Goal: Information Seeking & Learning: Learn about a topic

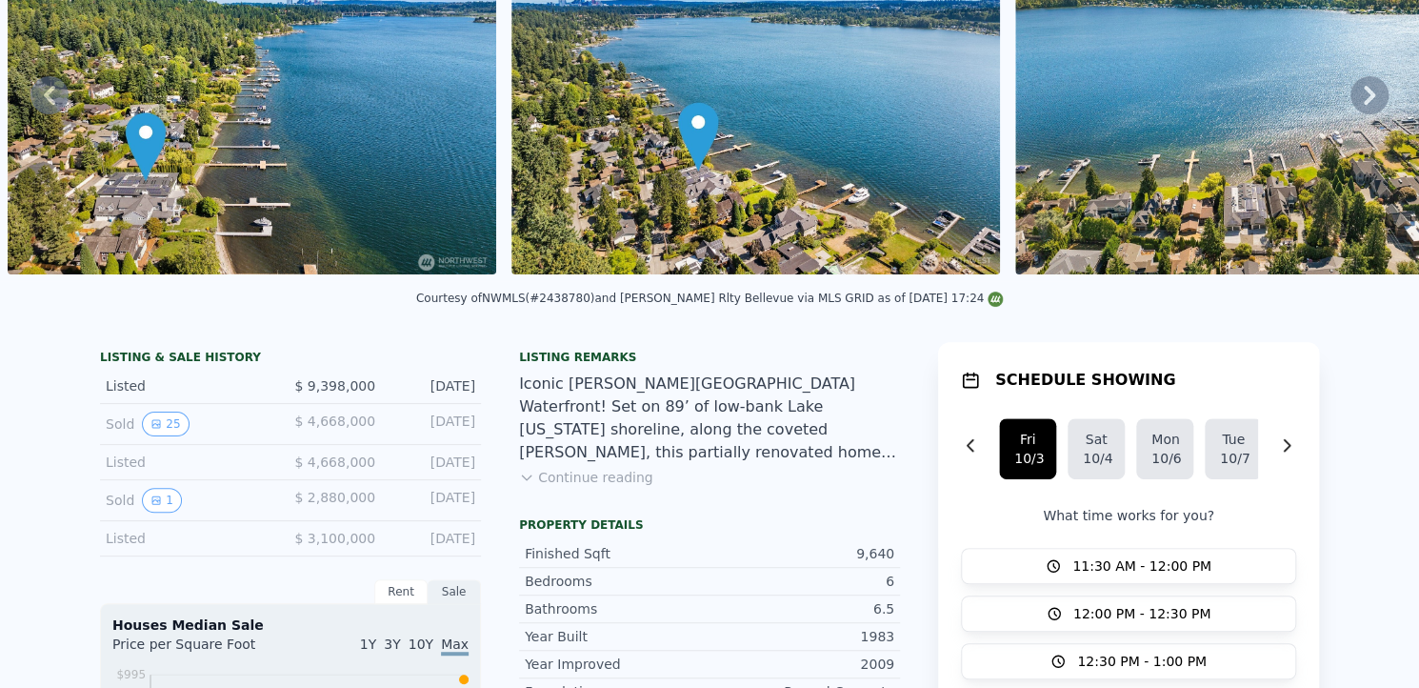
scroll to position [4, 0]
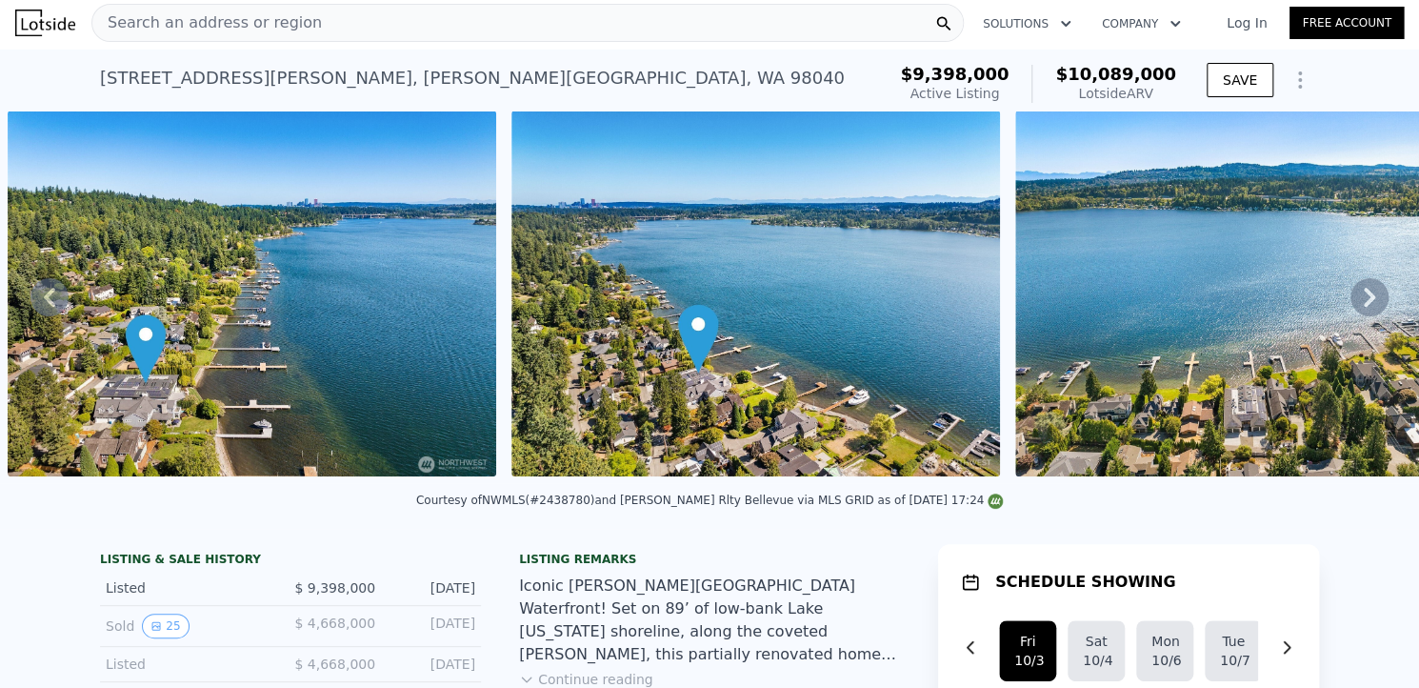
click at [495, 18] on div "Search an address or region" at bounding box center [527, 23] width 873 height 38
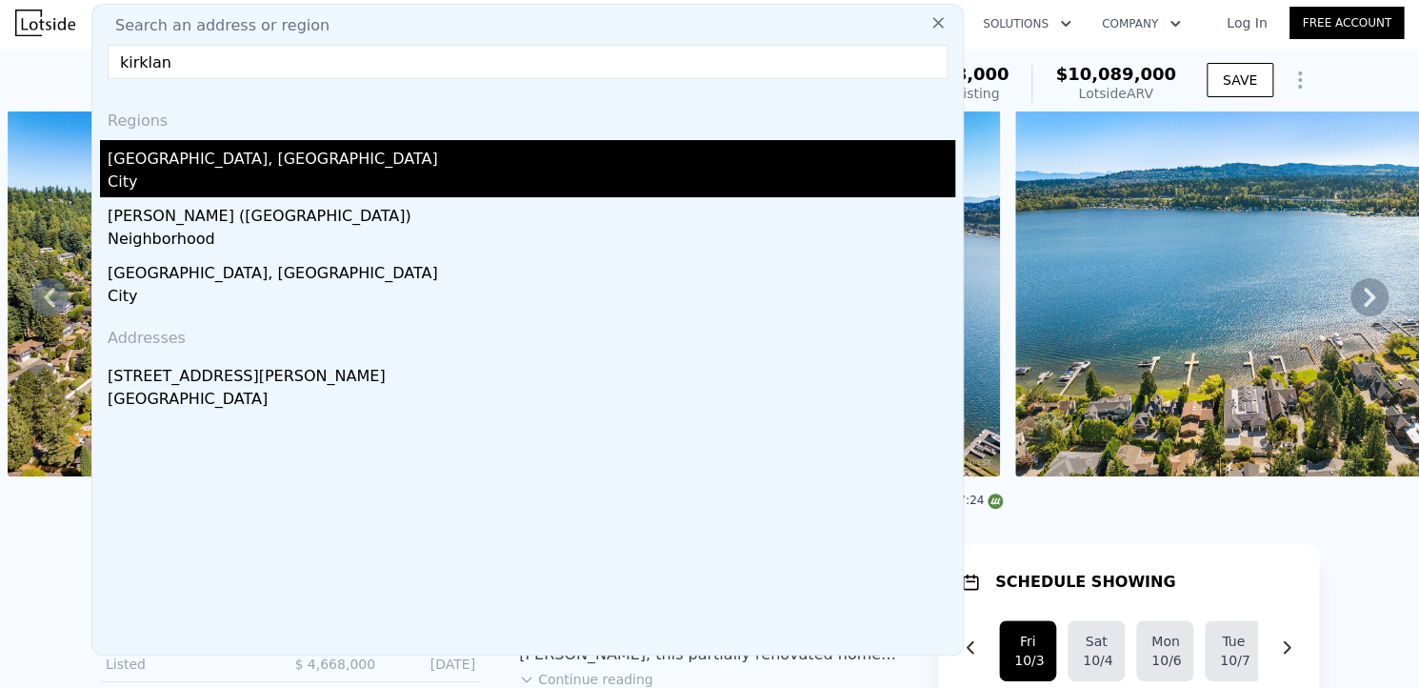
type input "kirklan"
click at [124, 172] on div "City" at bounding box center [532, 184] width 848 height 27
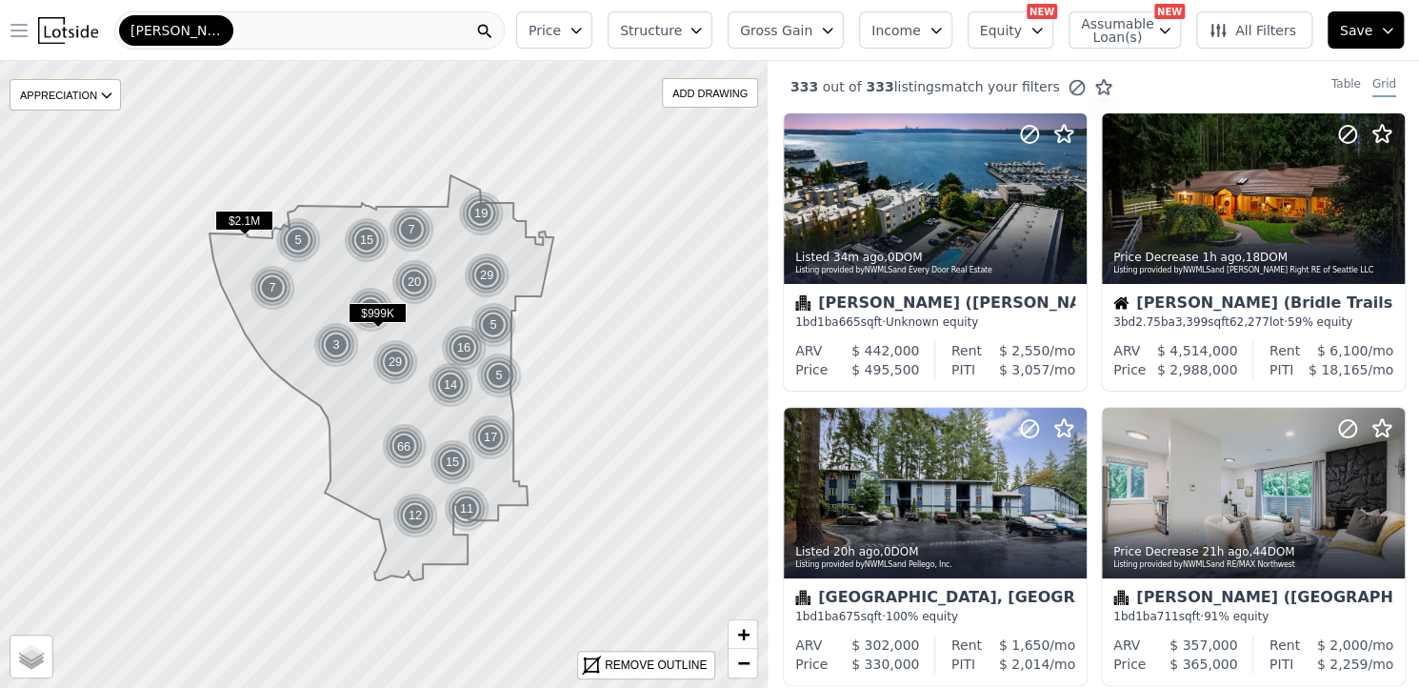
click at [21, 32] on icon "button" at bounding box center [19, 30] width 23 height 23
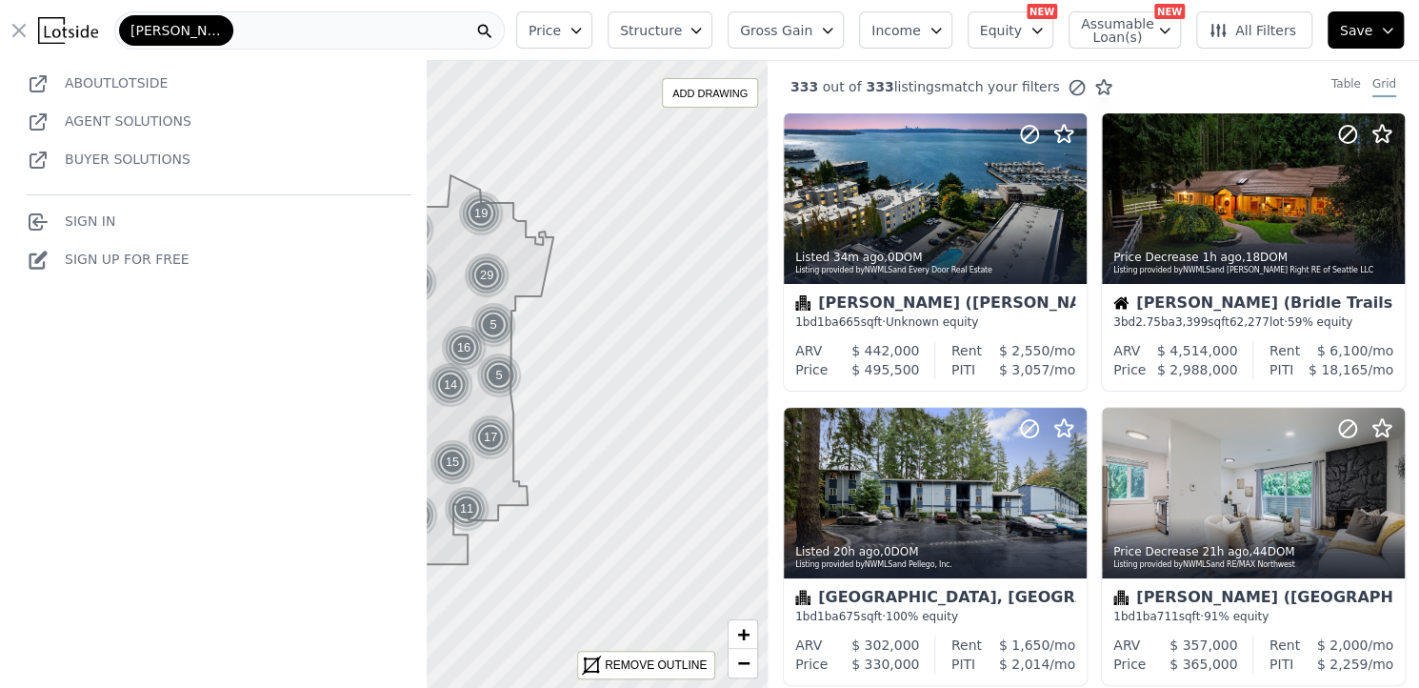
click at [86, 226] on link "Sign In" at bounding box center [71, 220] width 89 height 15
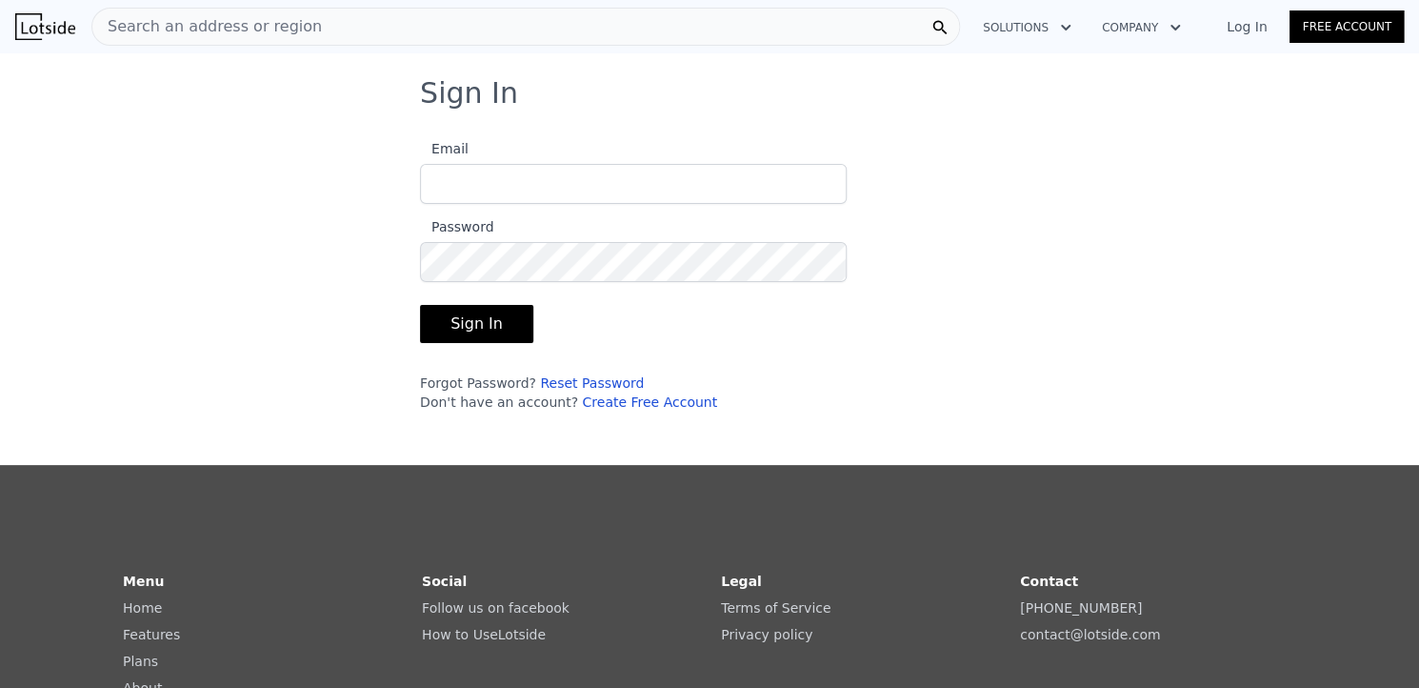
type input "daron@pellego.com"
click at [449, 324] on button "Sign In" at bounding box center [476, 324] width 113 height 38
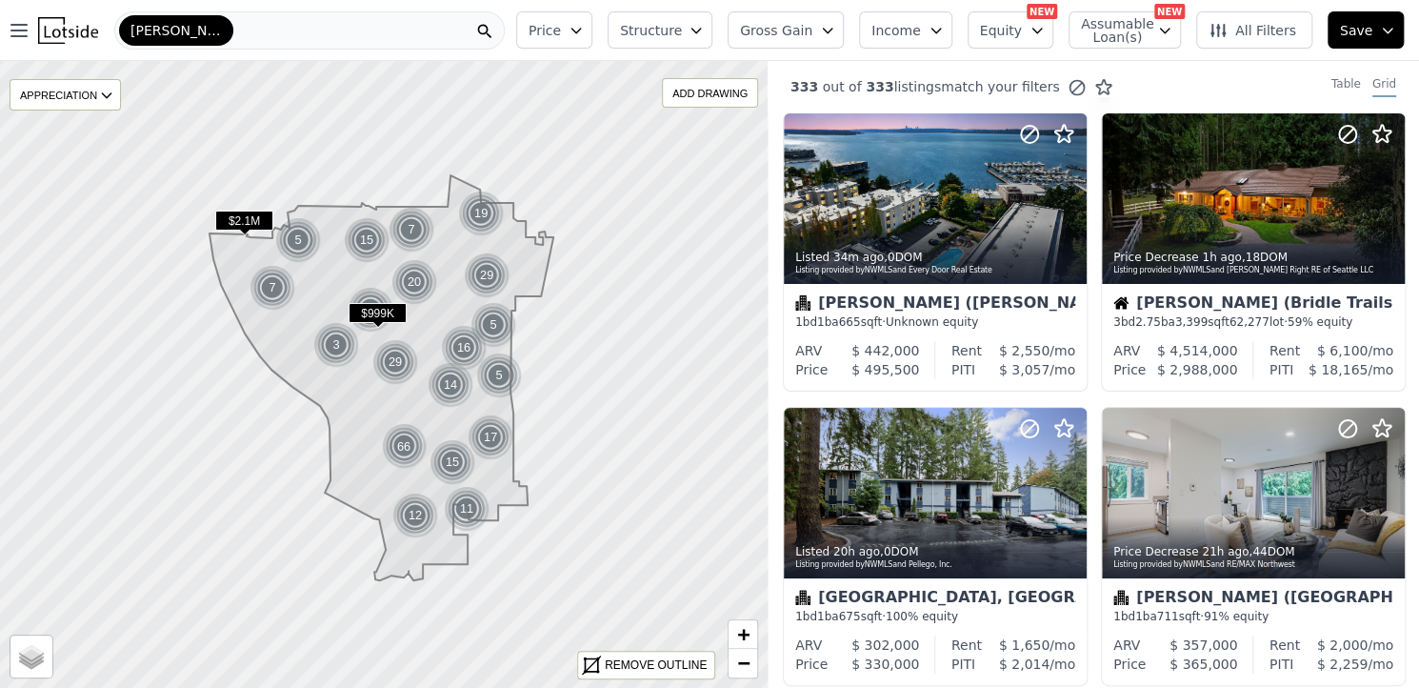
click at [1239, 25] on span "All Filters" at bounding box center [1253, 30] width 88 height 19
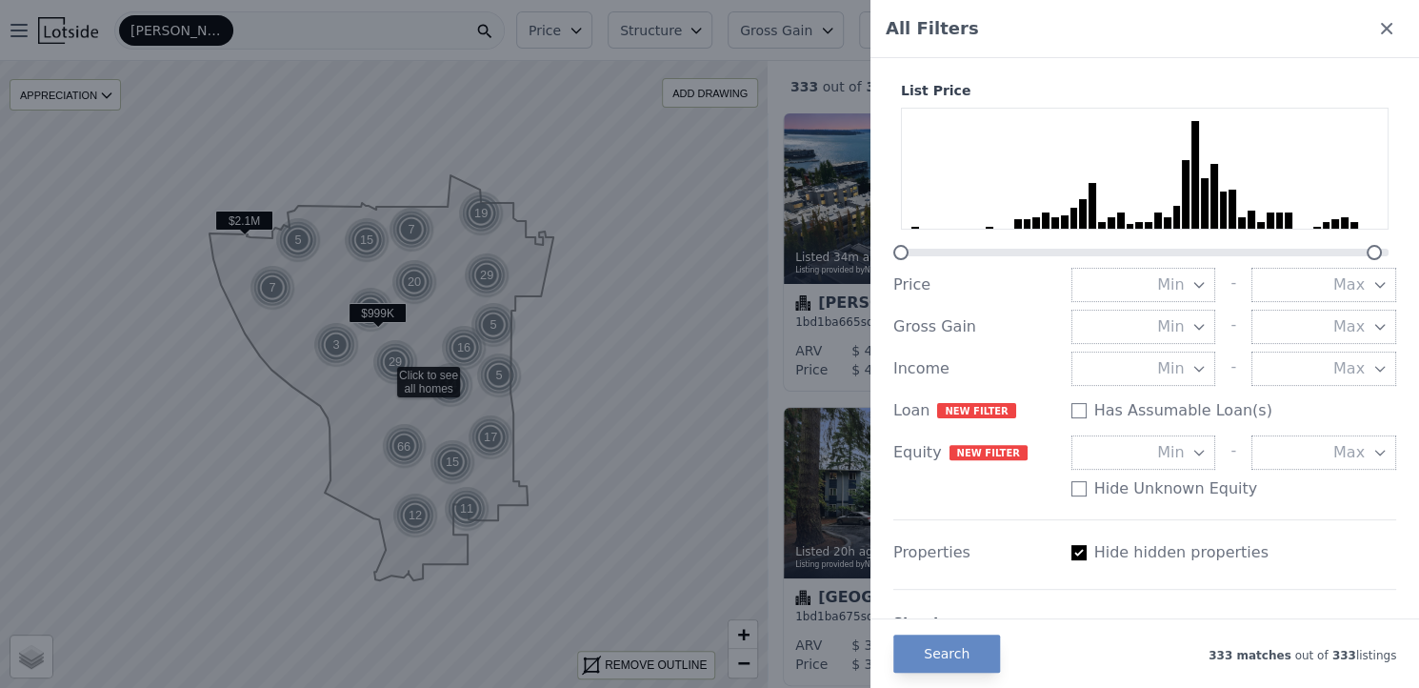
click at [1184, 336] on button "Min" at bounding box center [1144, 327] width 145 height 34
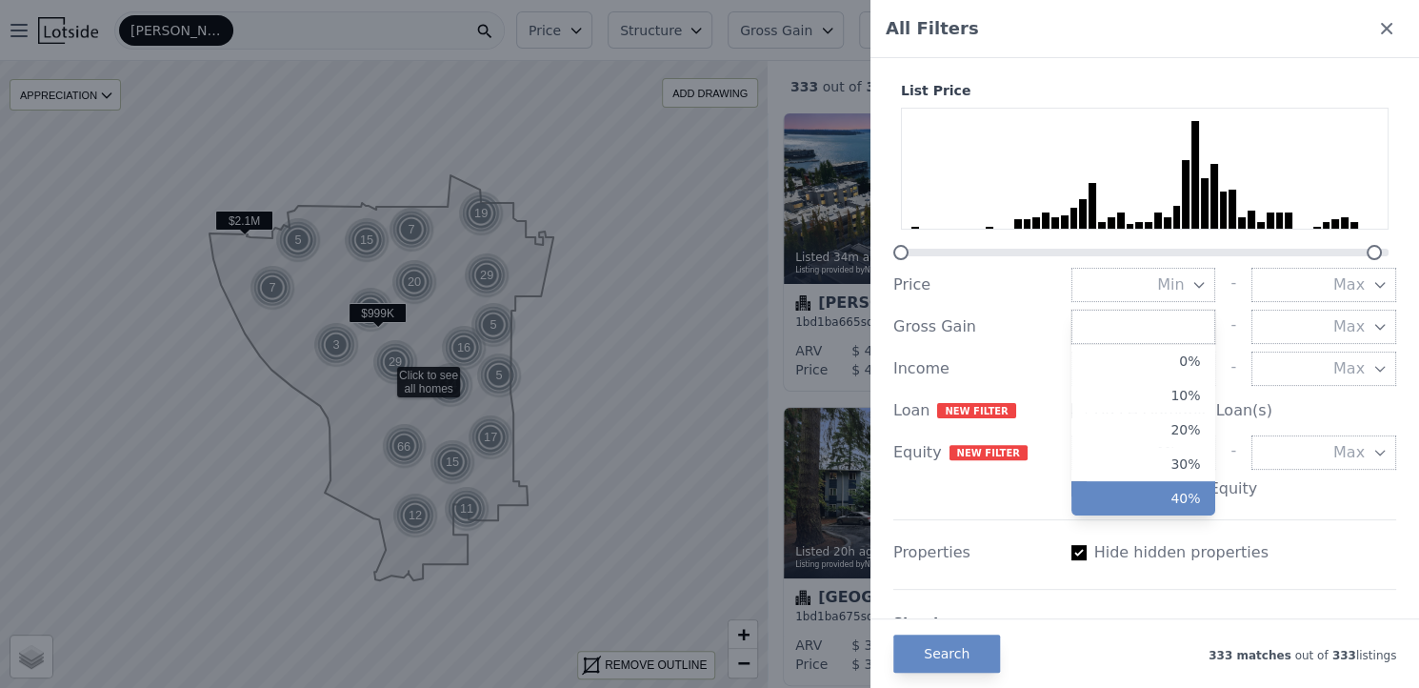
click at [1154, 493] on button "40%" at bounding box center [1144, 498] width 145 height 34
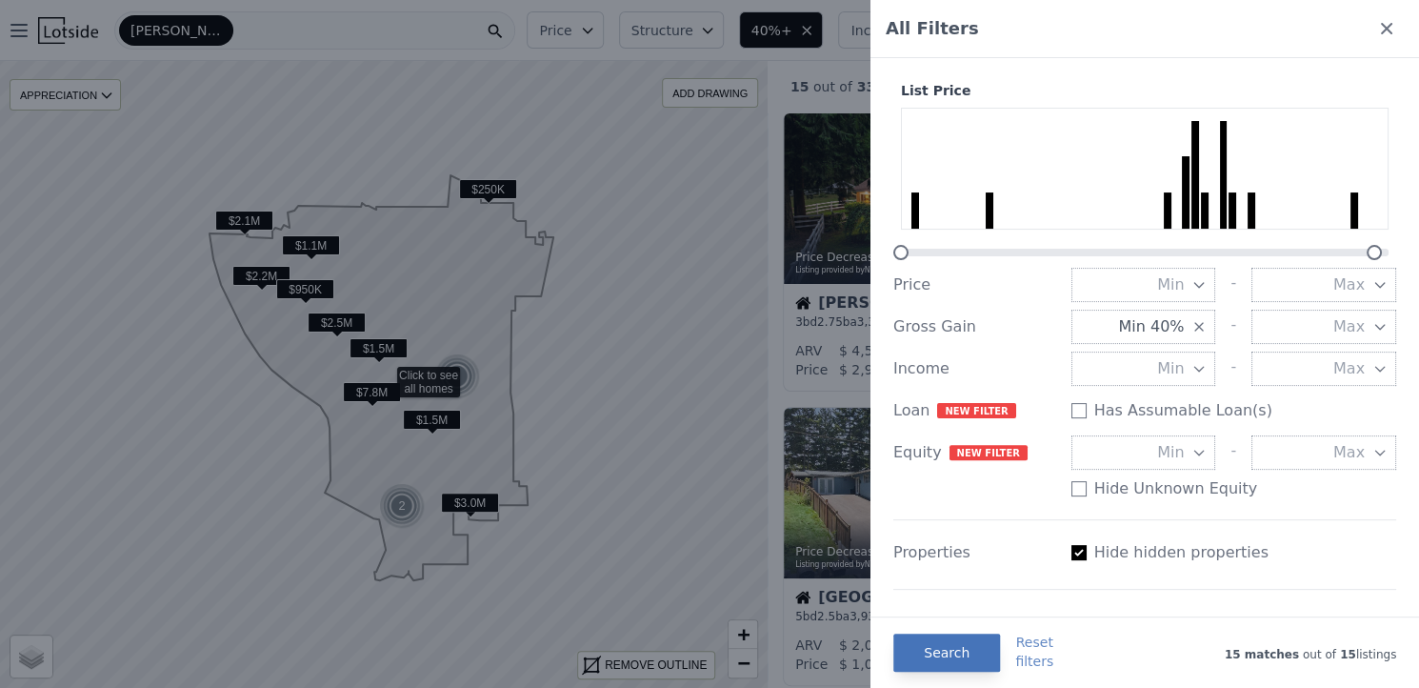
click at [942, 643] on button "Search" at bounding box center [946, 652] width 107 height 38
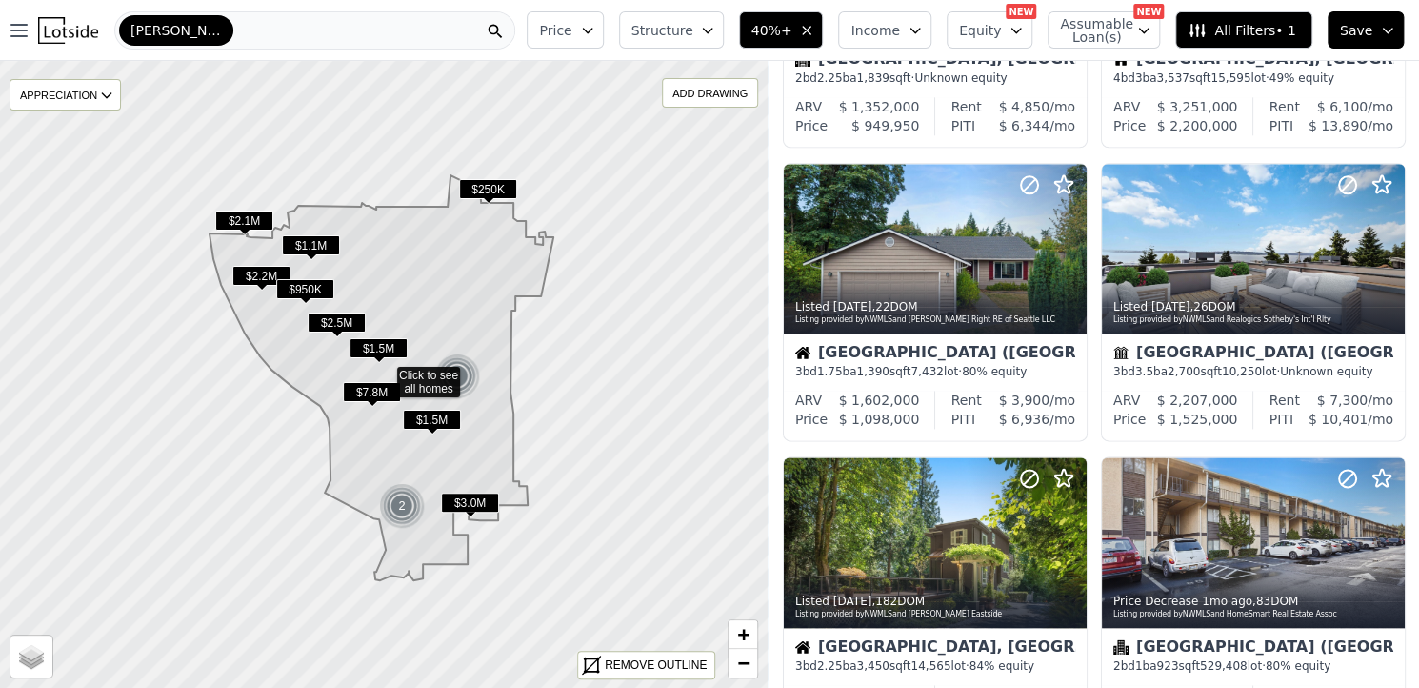
scroll to position [1128, 0]
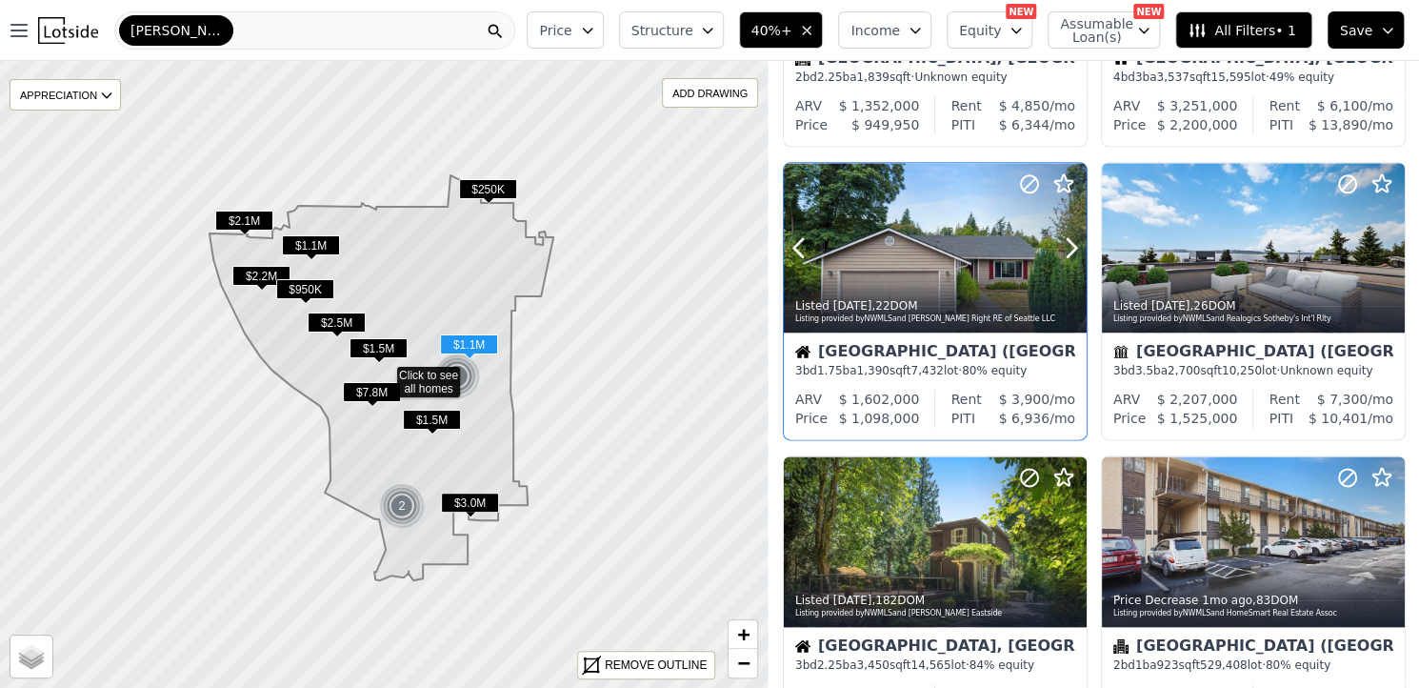
click at [985, 258] on div at bounding box center [1026, 224] width 122 height 122
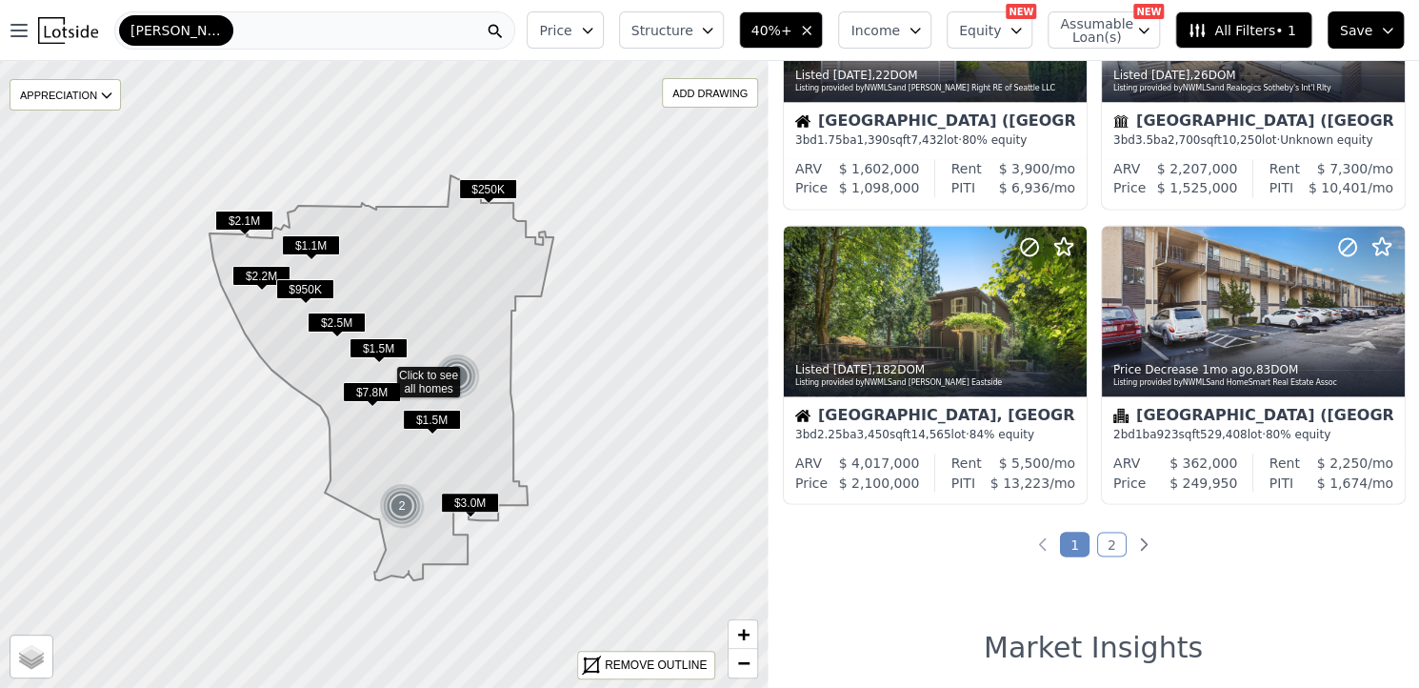
scroll to position [1356, 0]
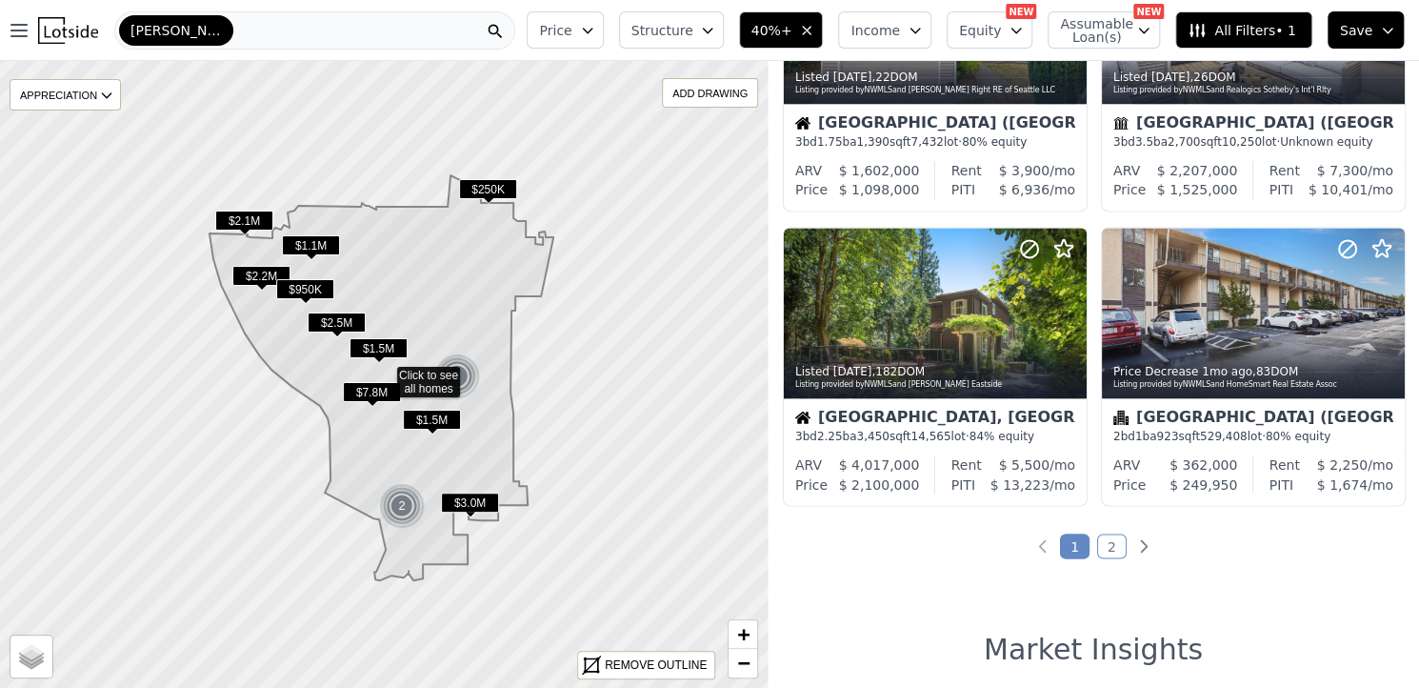
click at [1099, 546] on link "2" at bounding box center [1112, 545] width 30 height 25
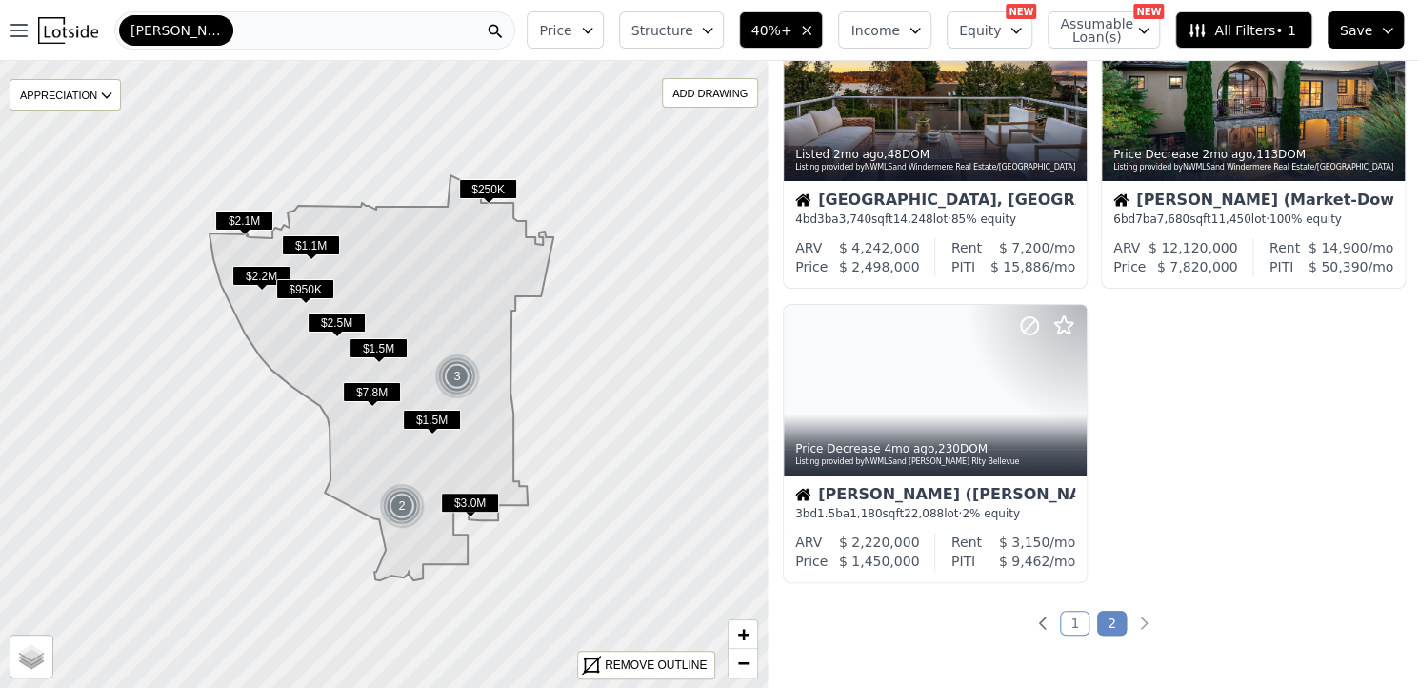
scroll to position [104, 0]
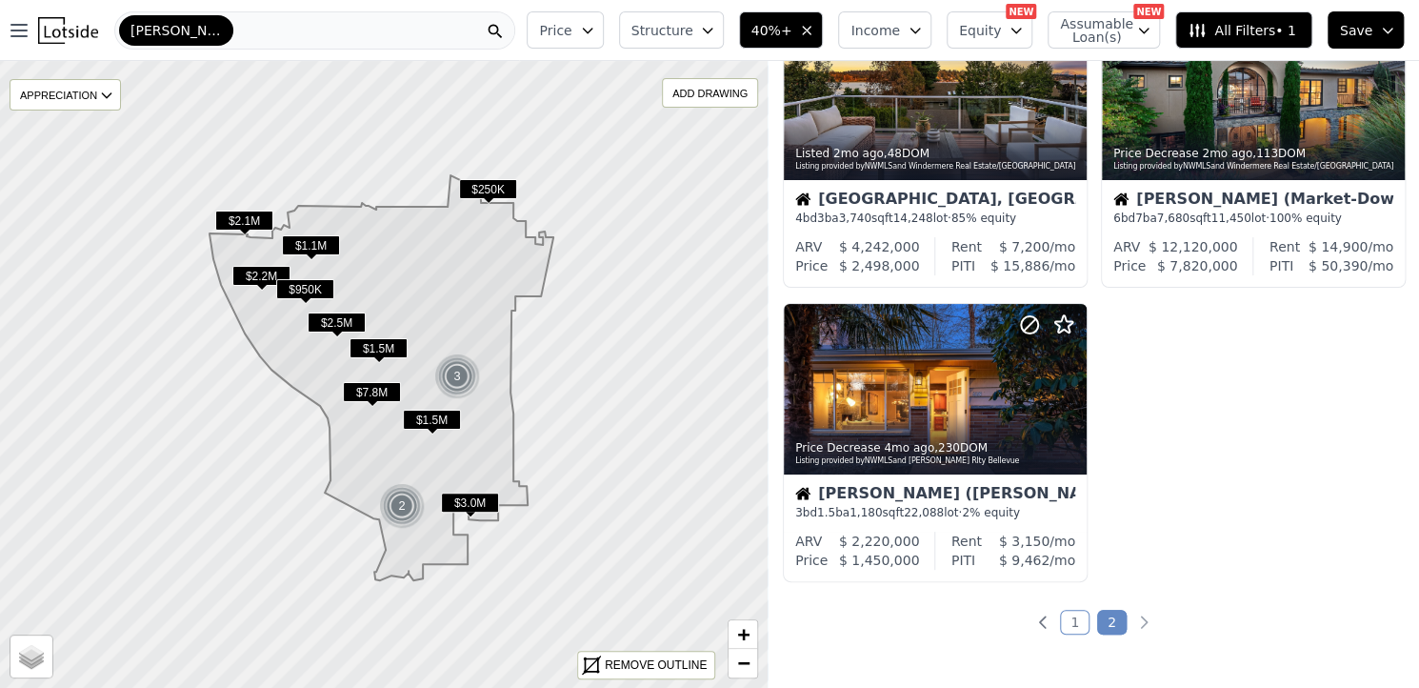
click at [1065, 618] on link "1" at bounding box center [1075, 622] width 30 height 25
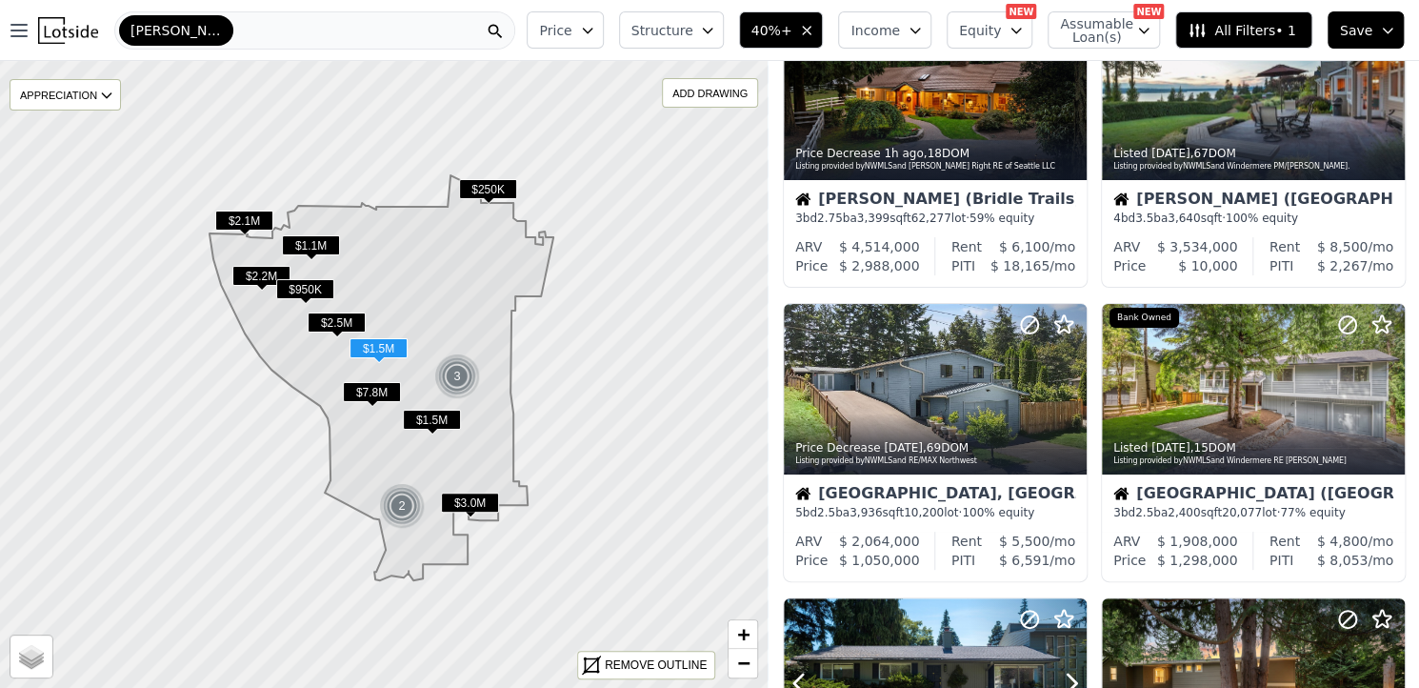
scroll to position [0, 0]
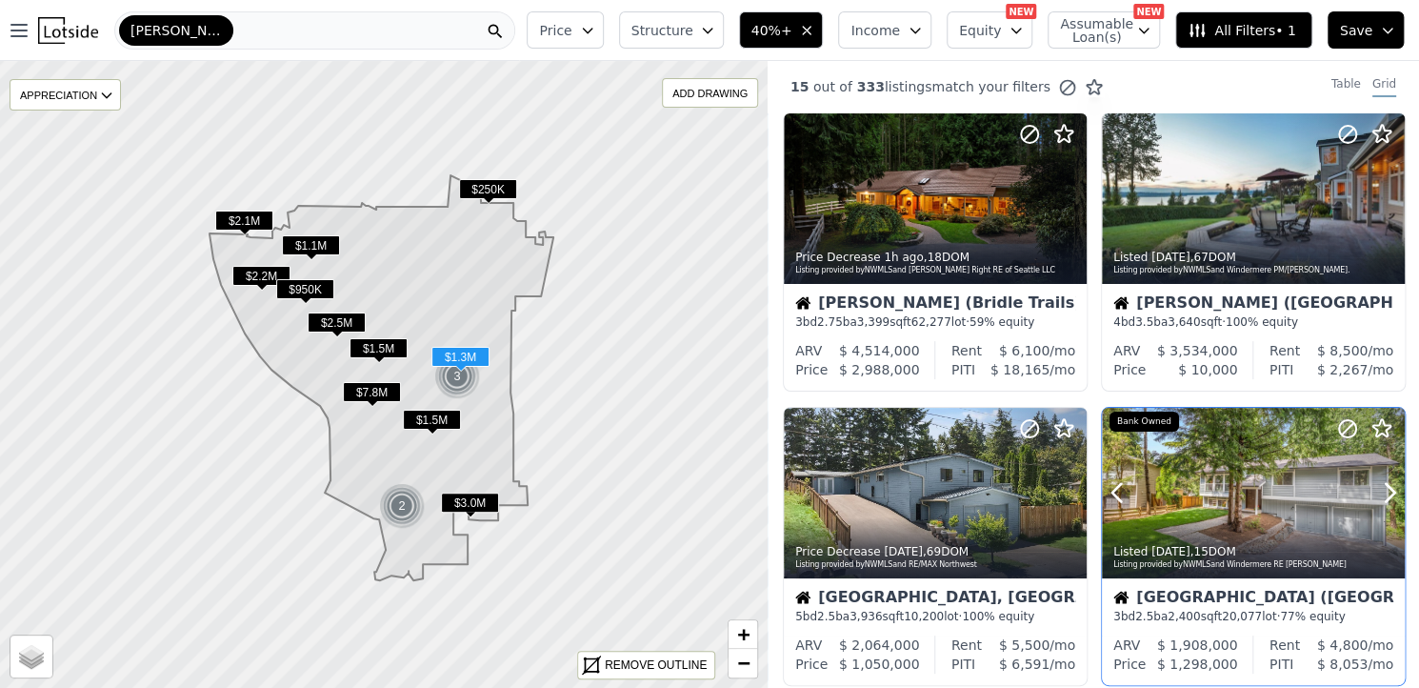
click at [1231, 470] on div at bounding box center [1253, 493] width 303 height 171
click at [893, 124] on div at bounding box center [935, 198] width 303 height 171
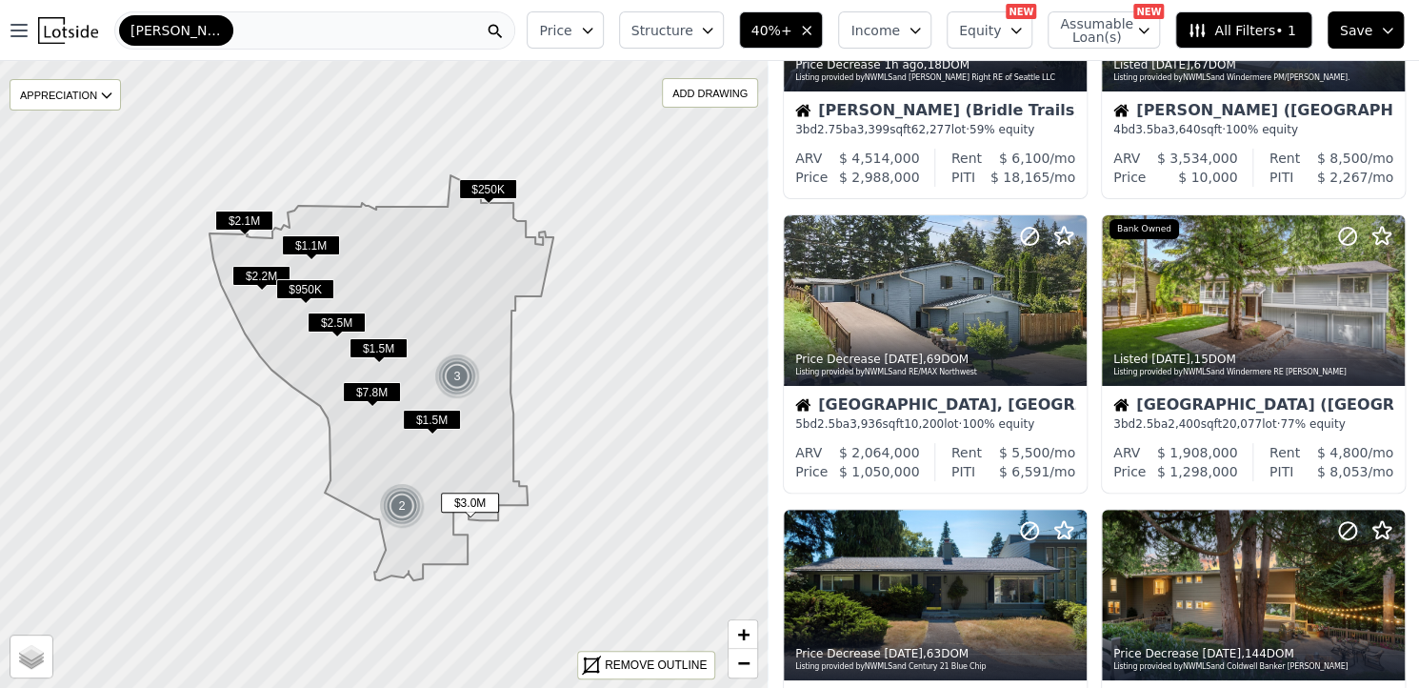
scroll to position [193, 0]
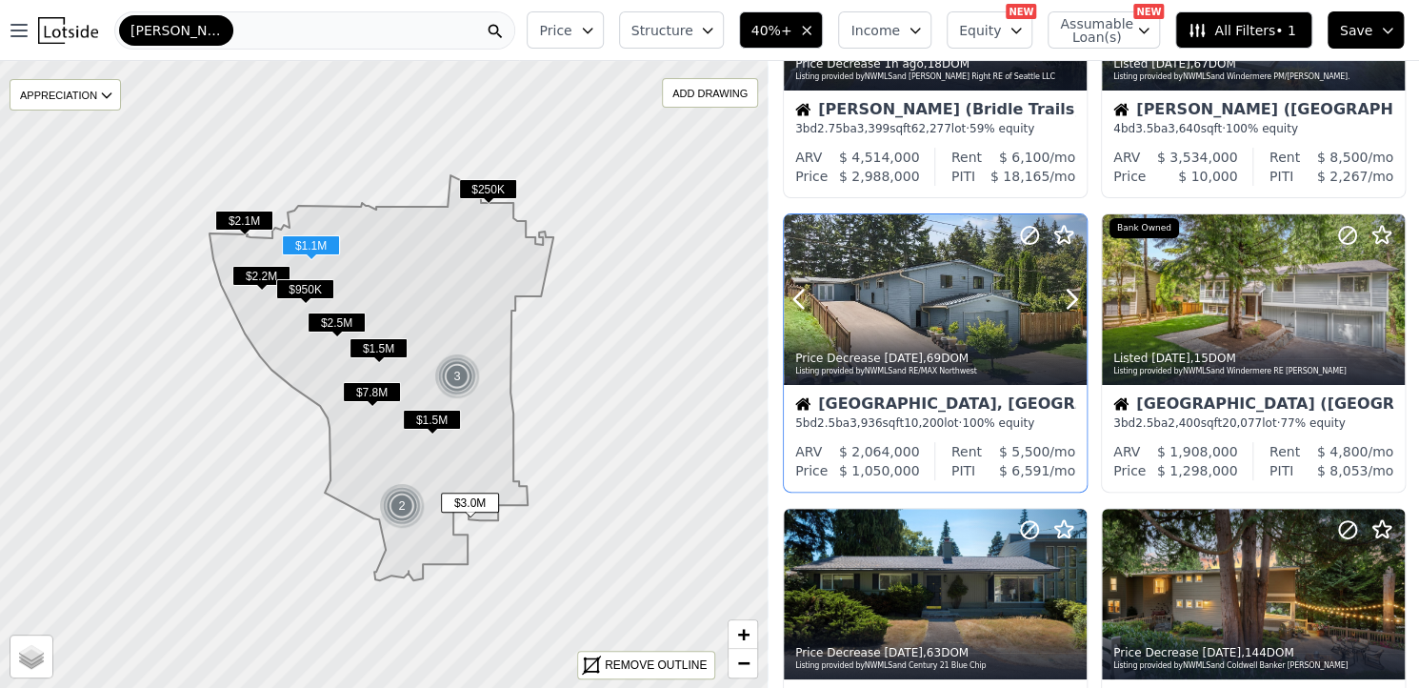
click at [972, 325] on div at bounding box center [935, 341] width 303 height 34
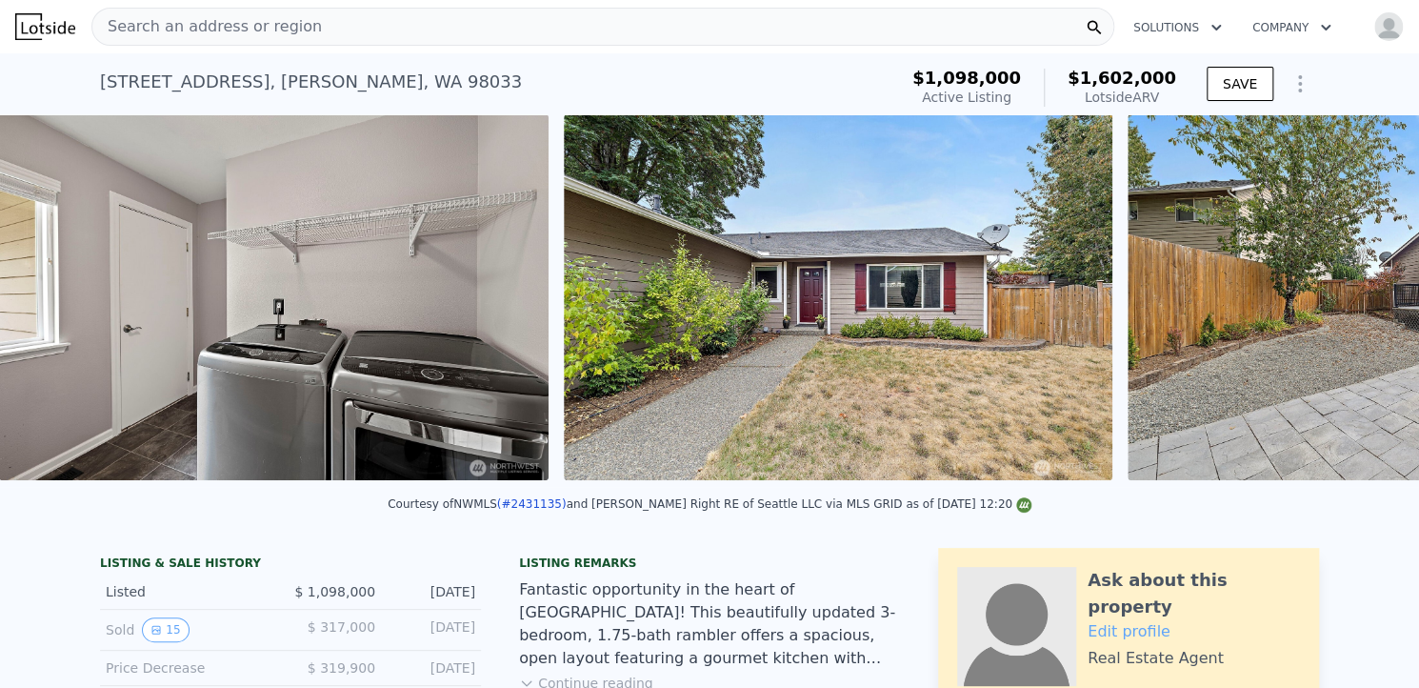
scroll to position [0, 9270]
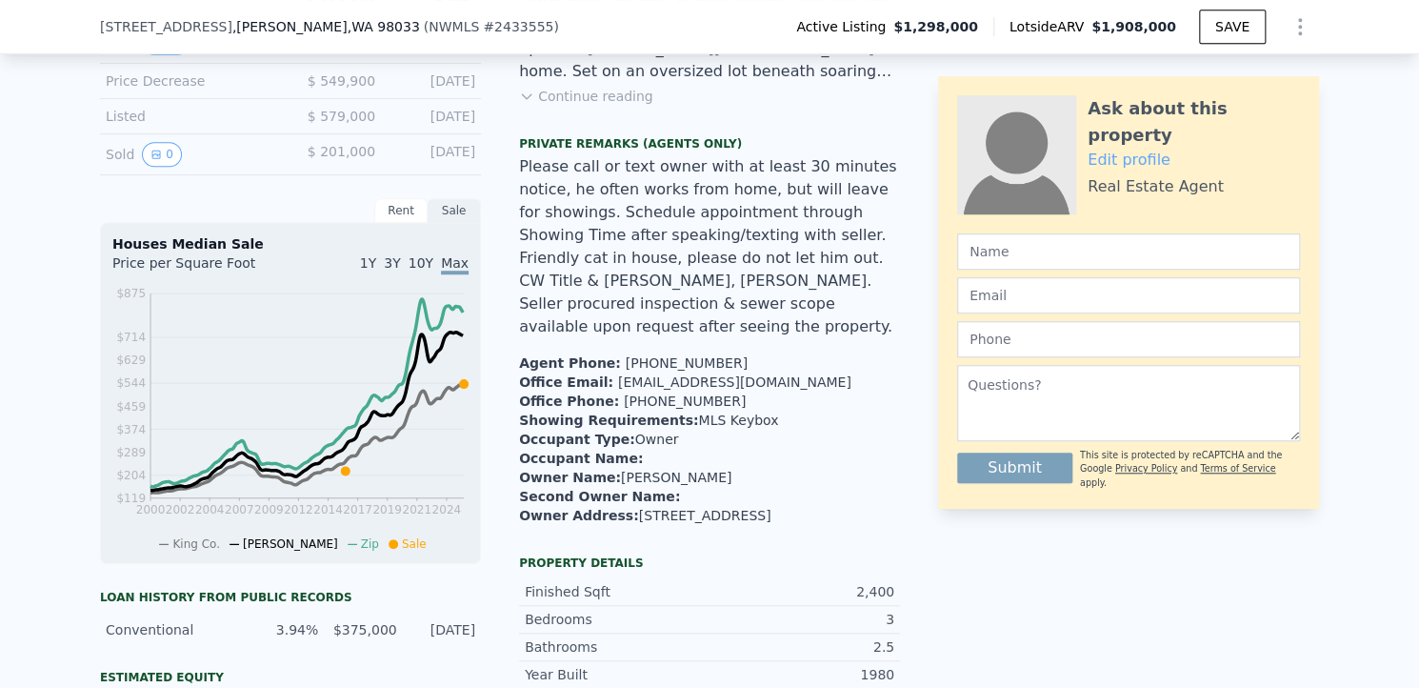
scroll to position [468, 0]
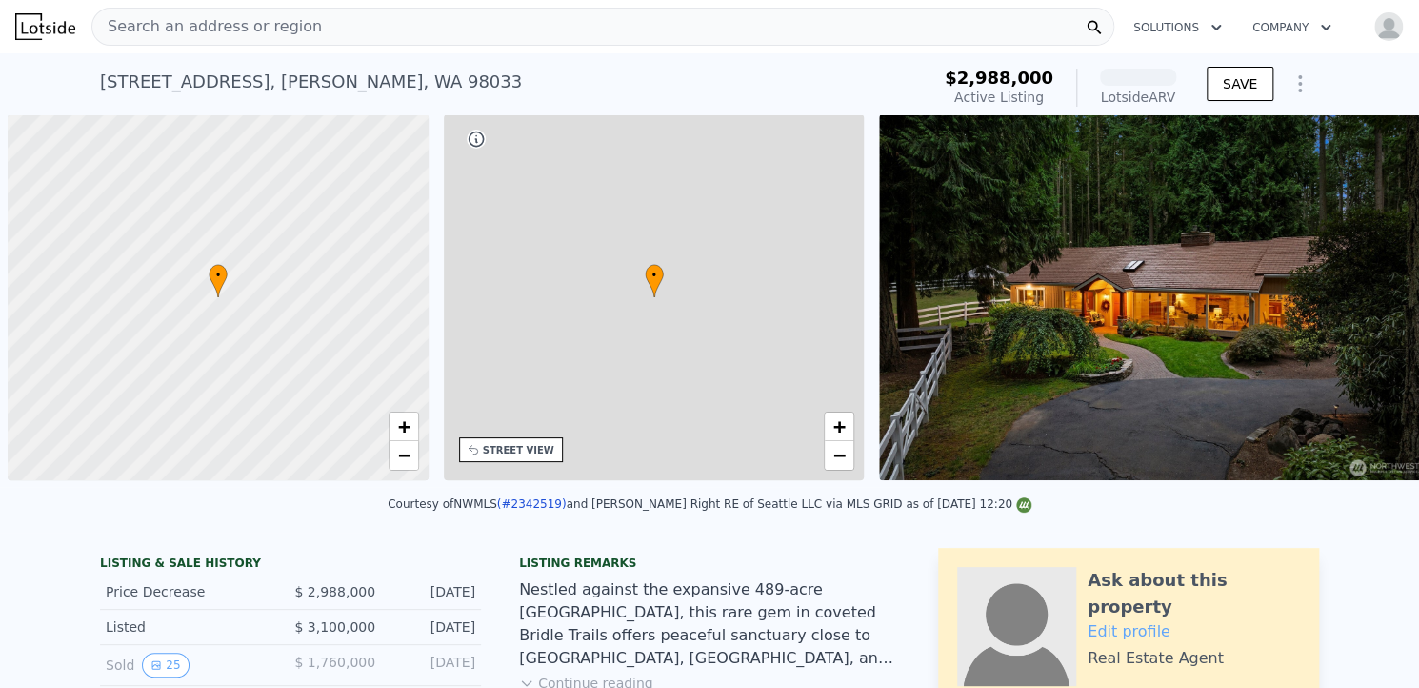
scroll to position [0, 8]
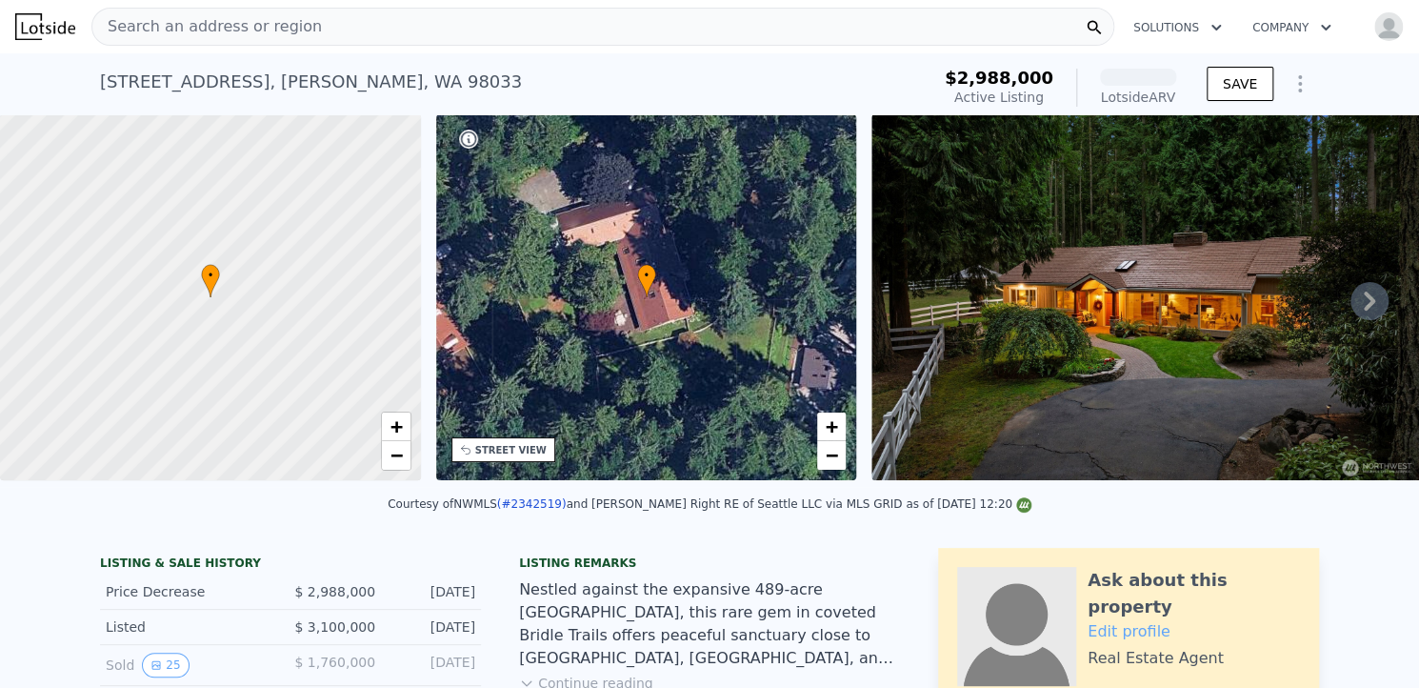
click at [1364, 304] on icon at bounding box center [1369, 300] width 11 height 19
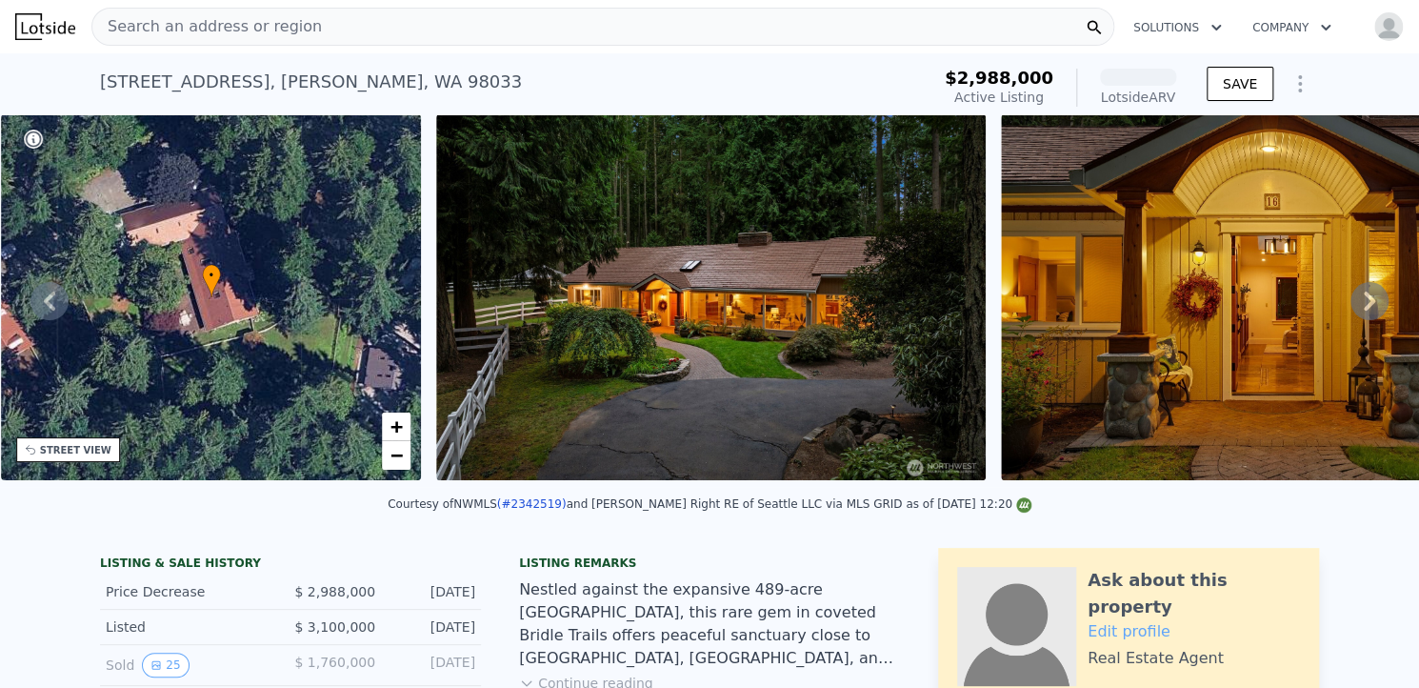
click at [1364, 304] on icon at bounding box center [1369, 300] width 11 height 19
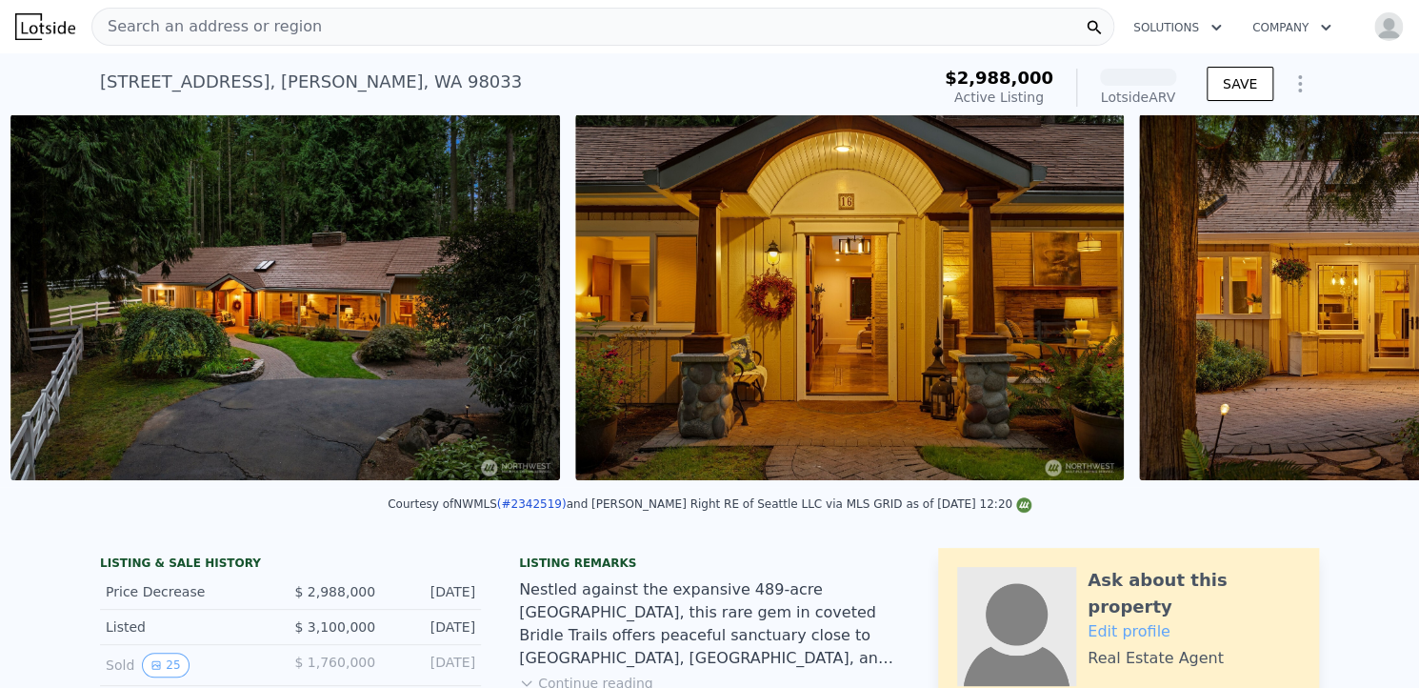
scroll to position [0, 872]
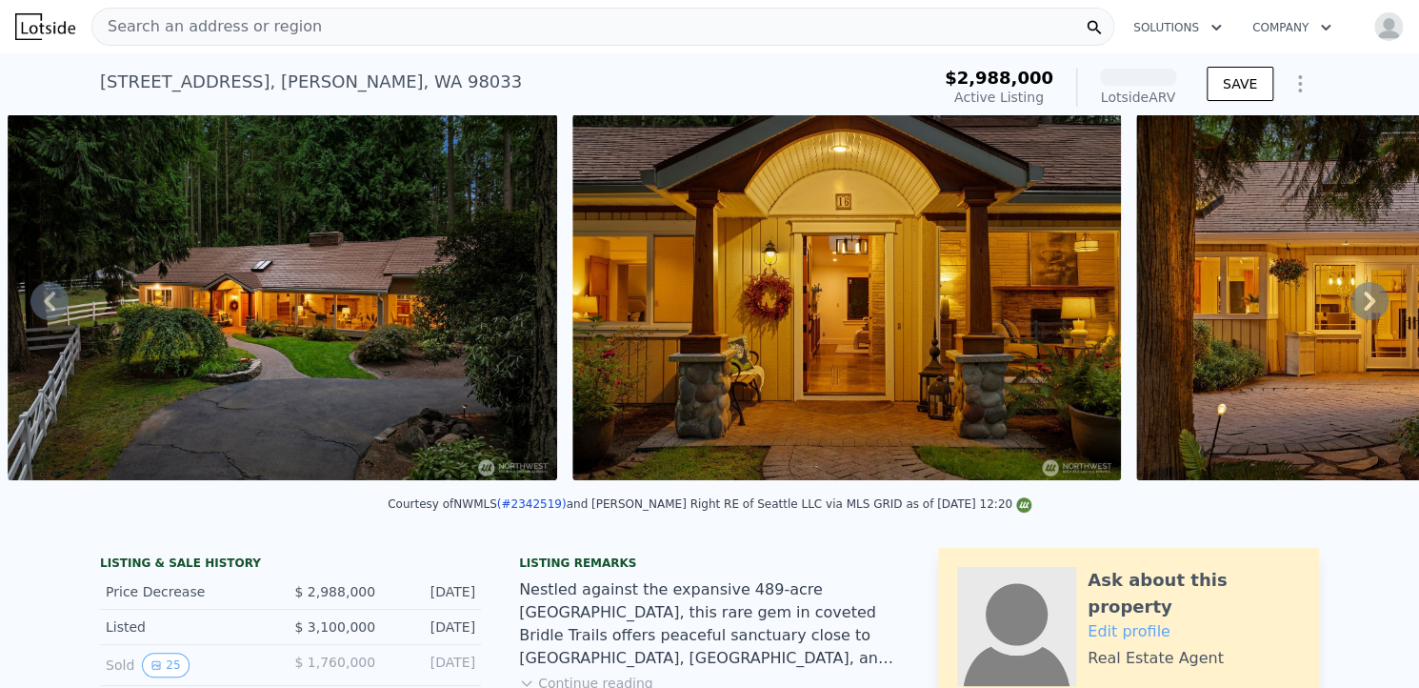
click at [1364, 304] on icon at bounding box center [1369, 300] width 11 height 19
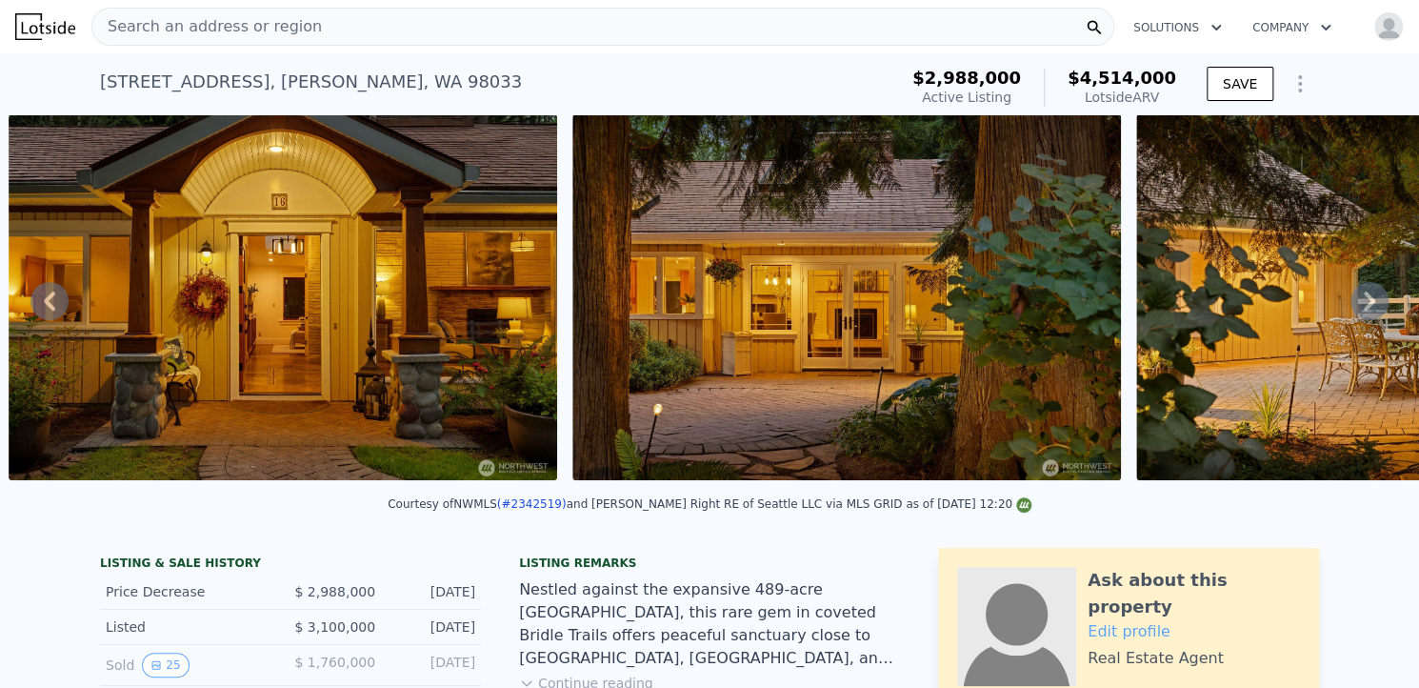
click at [1364, 304] on icon at bounding box center [1369, 300] width 11 height 19
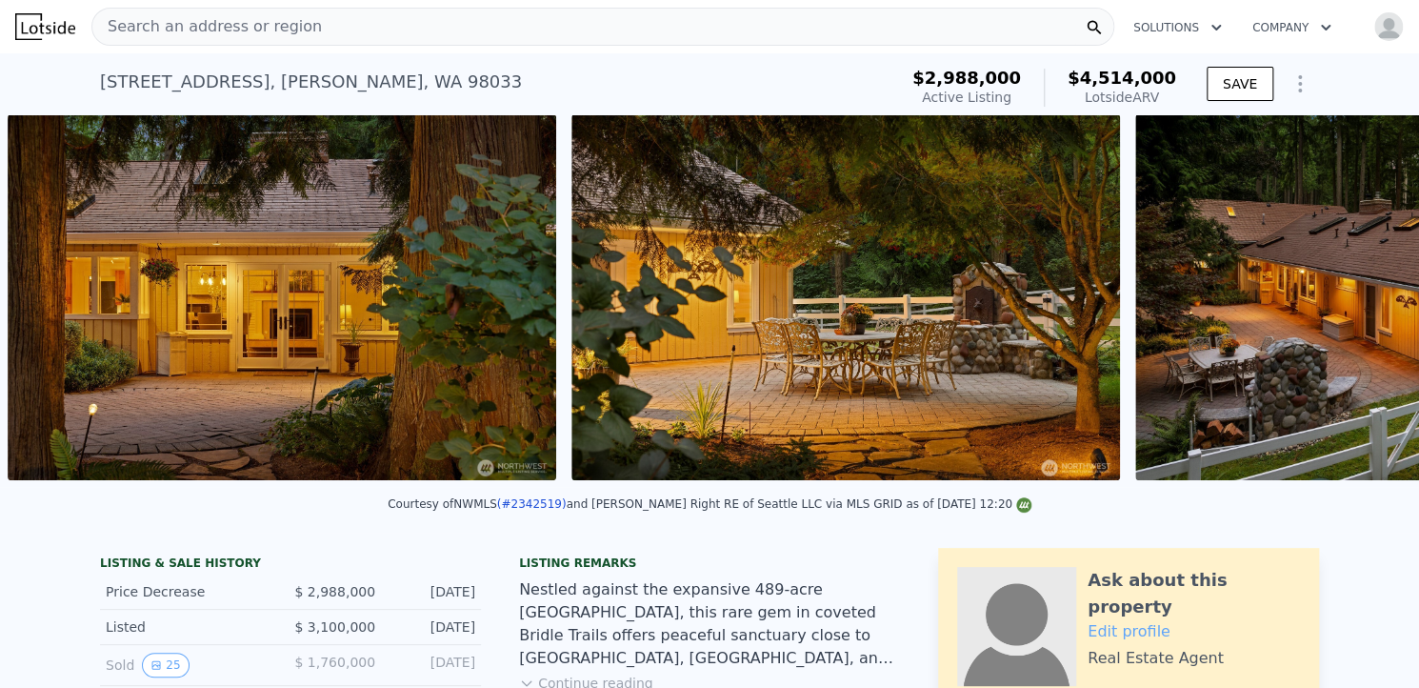
click at [1355, 304] on div "• + − • + − STREET VIEW Loading... SATELLITE VIEW" at bounding box center [709, 300] width 1419 height 372
click at [1364, 304] on icon at bounding box center [1369, 300] width 11 height 19
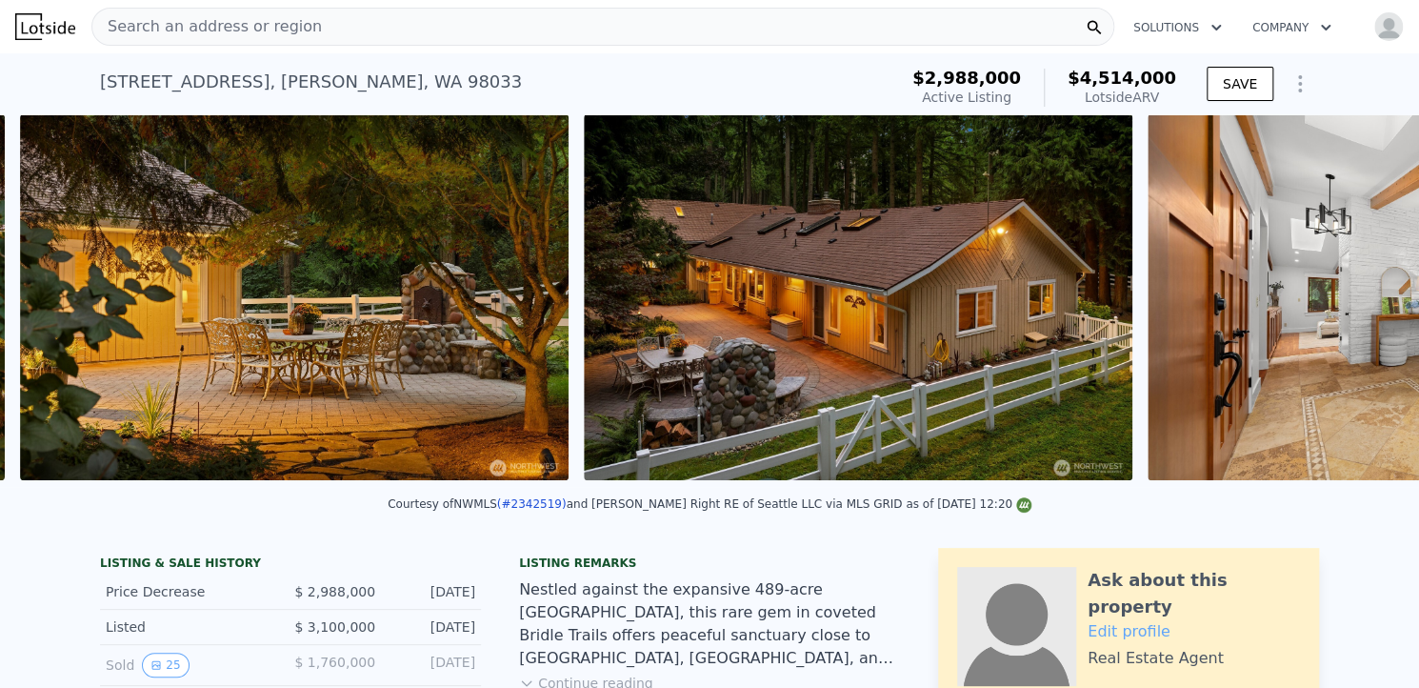
scroll to position [0, 2564]
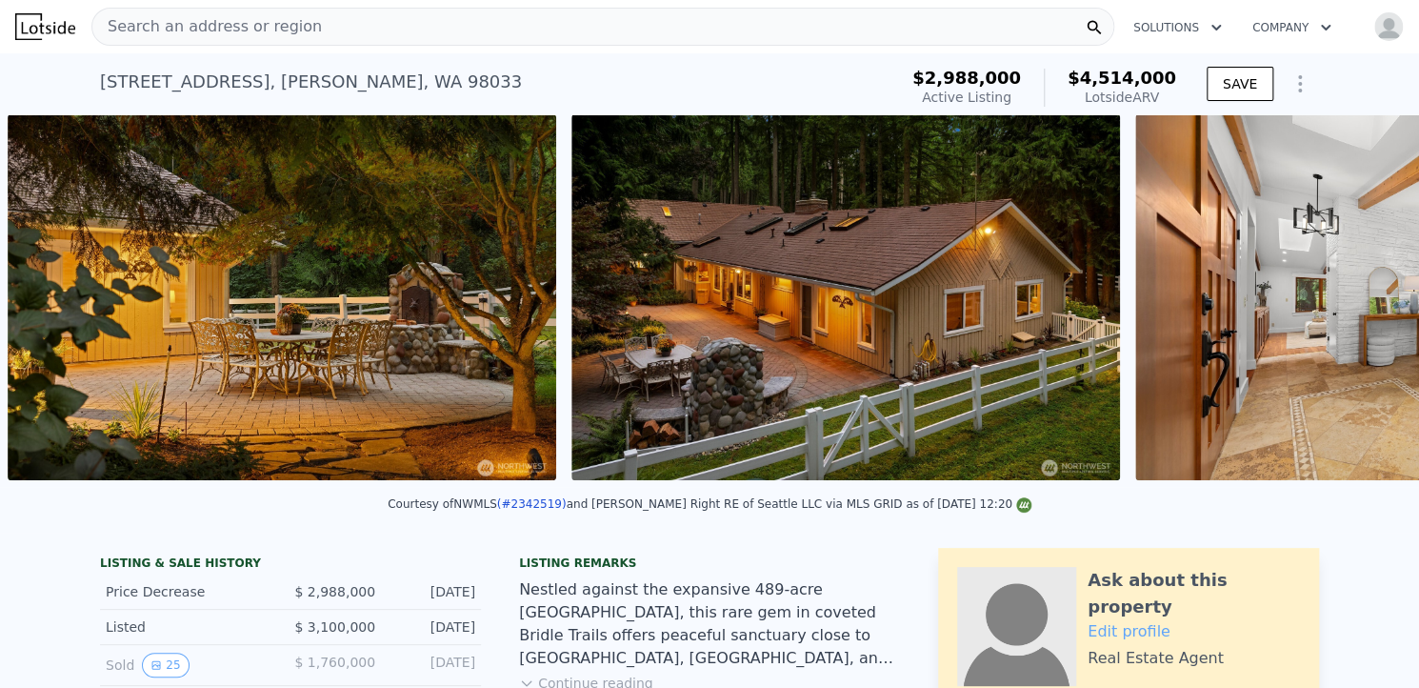
click at [1355, 304] on div "• + − • + − STREET VIEW Loading... SATELLITE VIEW" at bounding box center [709, 300] width 1419 height 372
click at [1364, 304] on icon at bounding box center [1369, 300] width 11 height 19
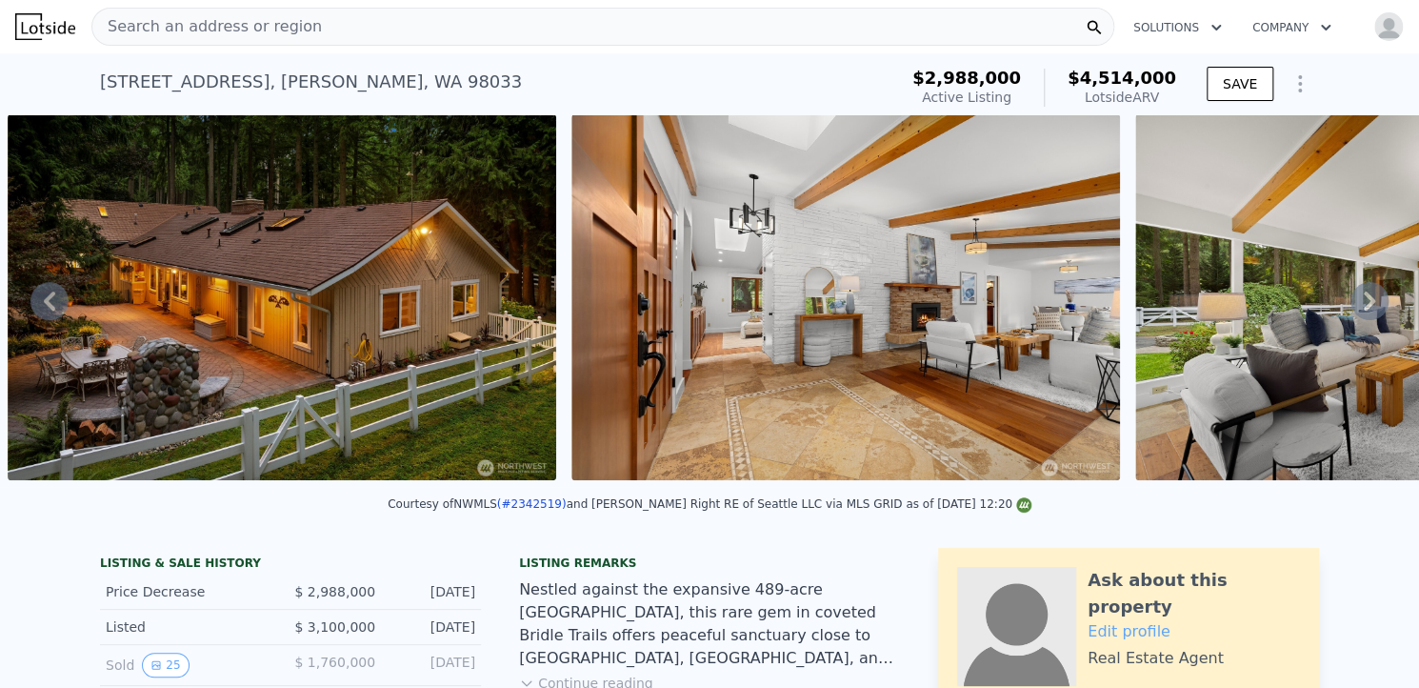
click at [1364, 304] on icon at bounding box center [1369, 300] width 11 height 19
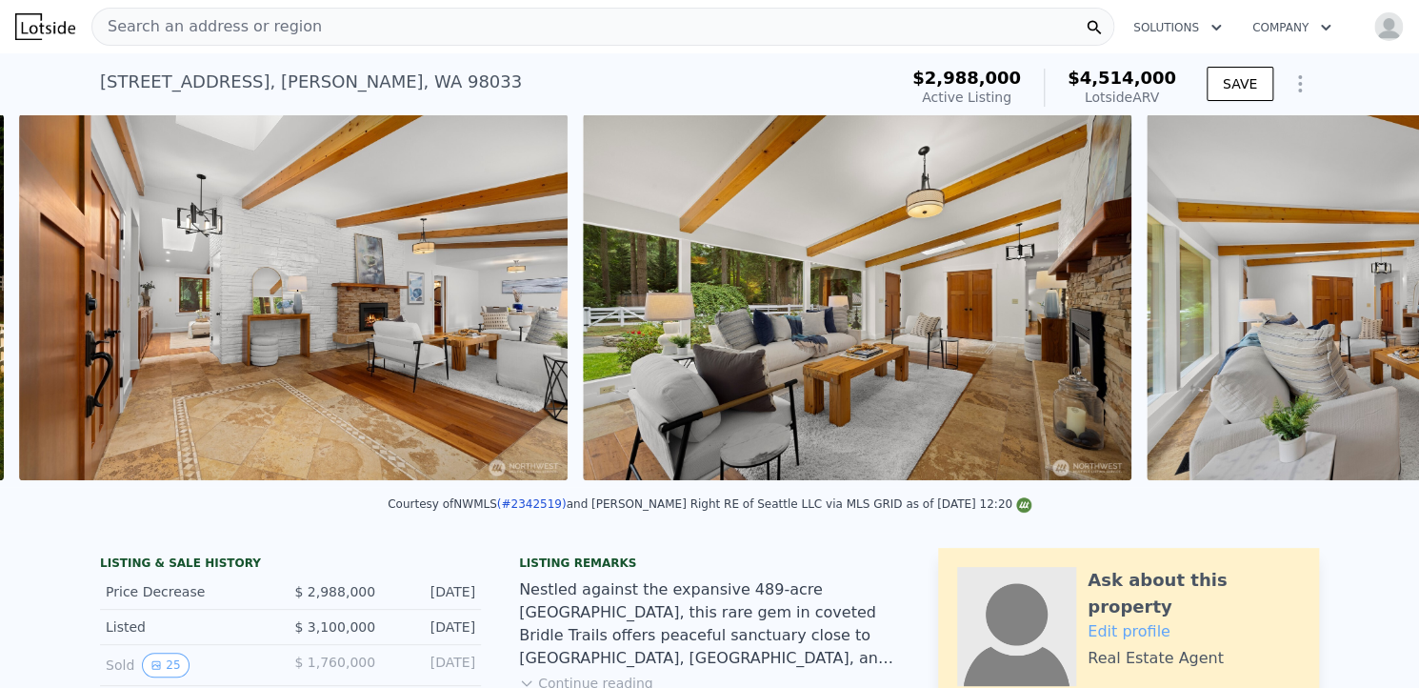
scroll to position [0, 3692]
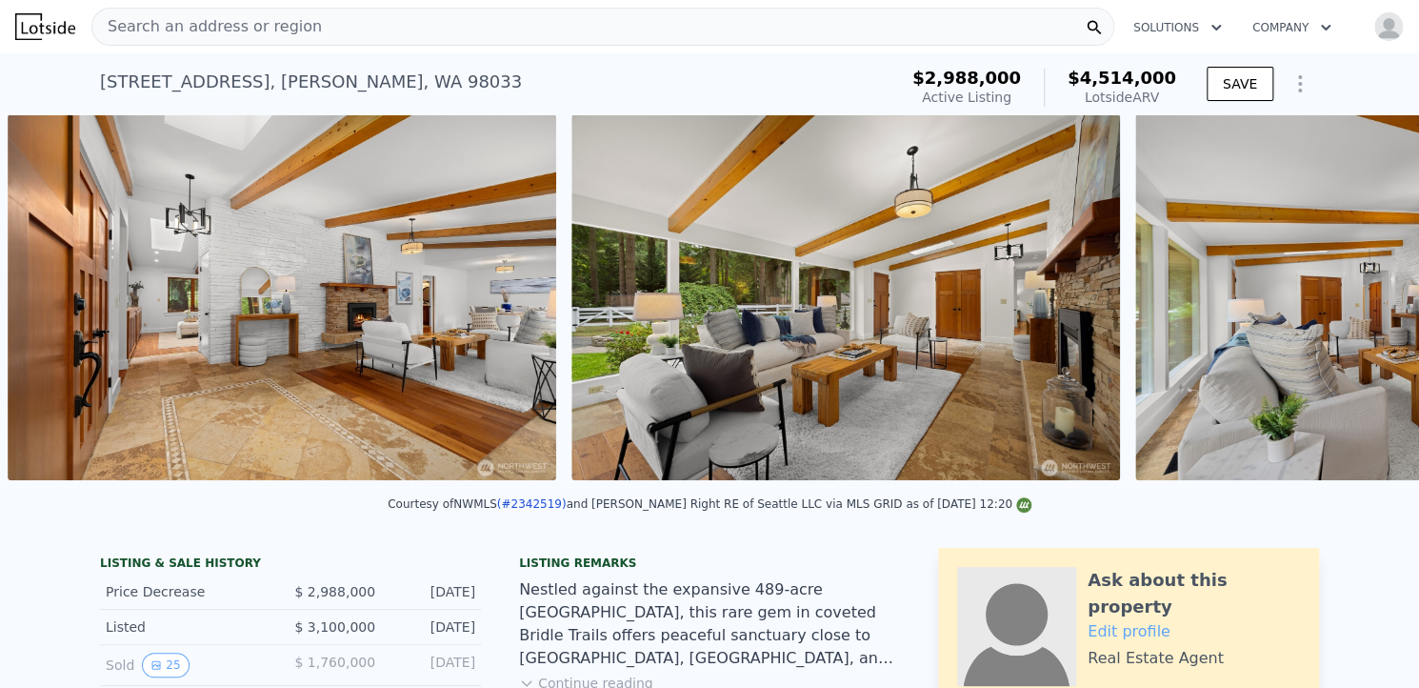
click at [1355, 304] on div "• + − • + − STREET VIEW Loading... SATELLITE VIEW" at bounding box center [709, 300] width 1419 height 372
click at [1364, 304] on icon at bounding box center [1369, 300] width 11 height 19
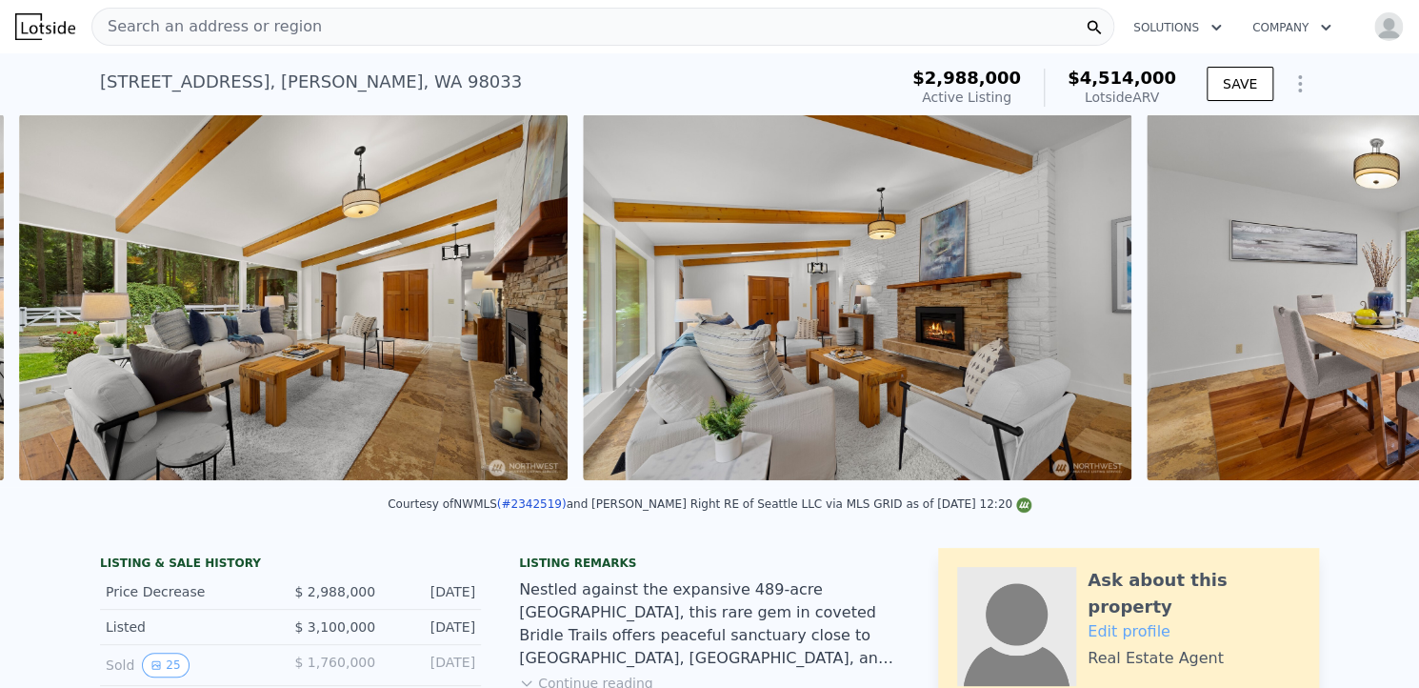
scroll to position [0, 4256]
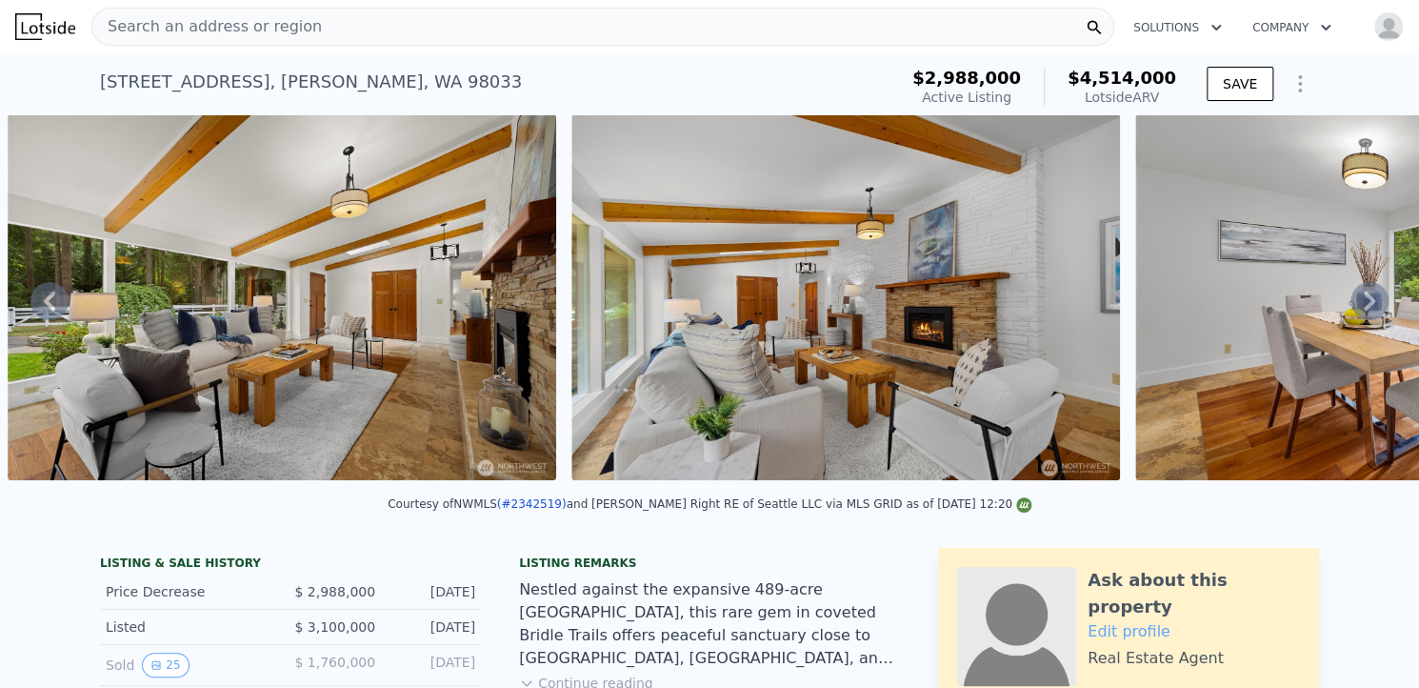
click at [1355, 304] on div "• + − • + − STREET VIEW Loading... SATELLITE VIEW" at bounding box center [709, 300] width 1419 height 372
click at [1364, 304] on icon at bounding box center [1369, 300] width 11 height 19
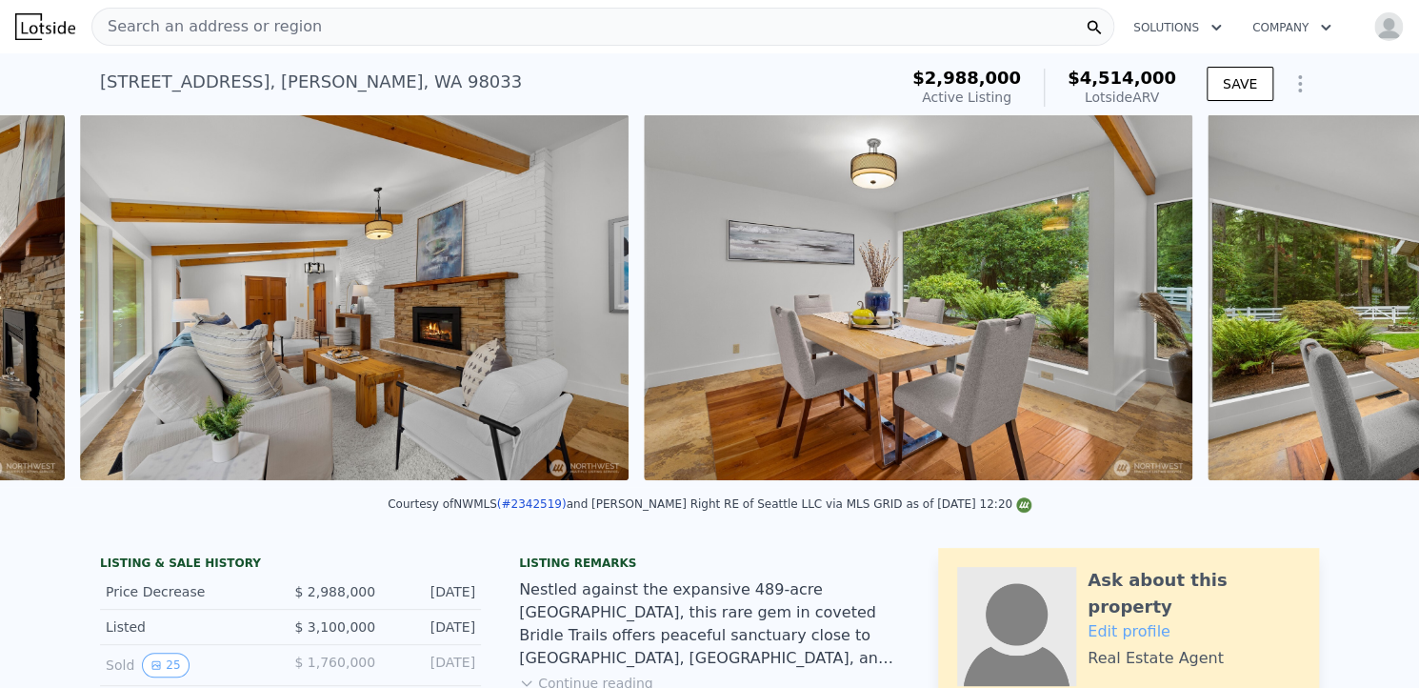
scroll to position [0, 4820]
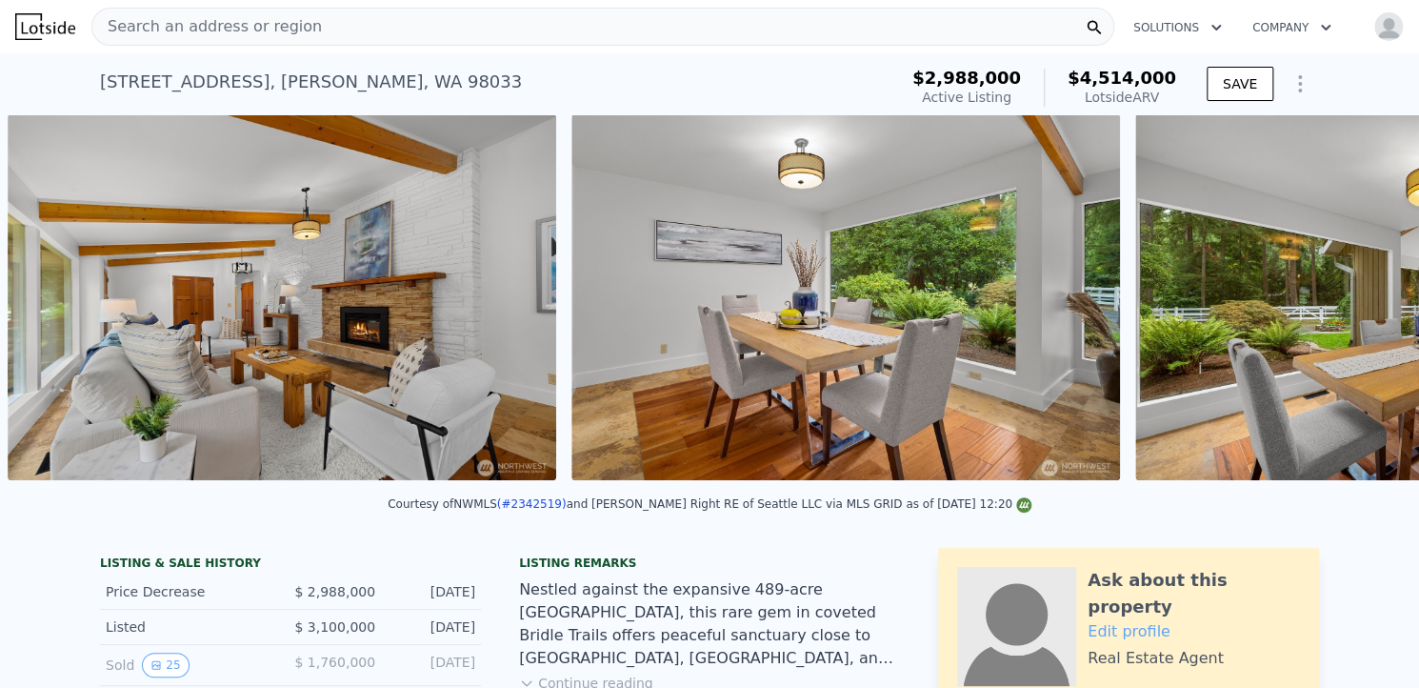
click at [1355, 304] on img at bounding box center [1409, 297] width 549 height 366
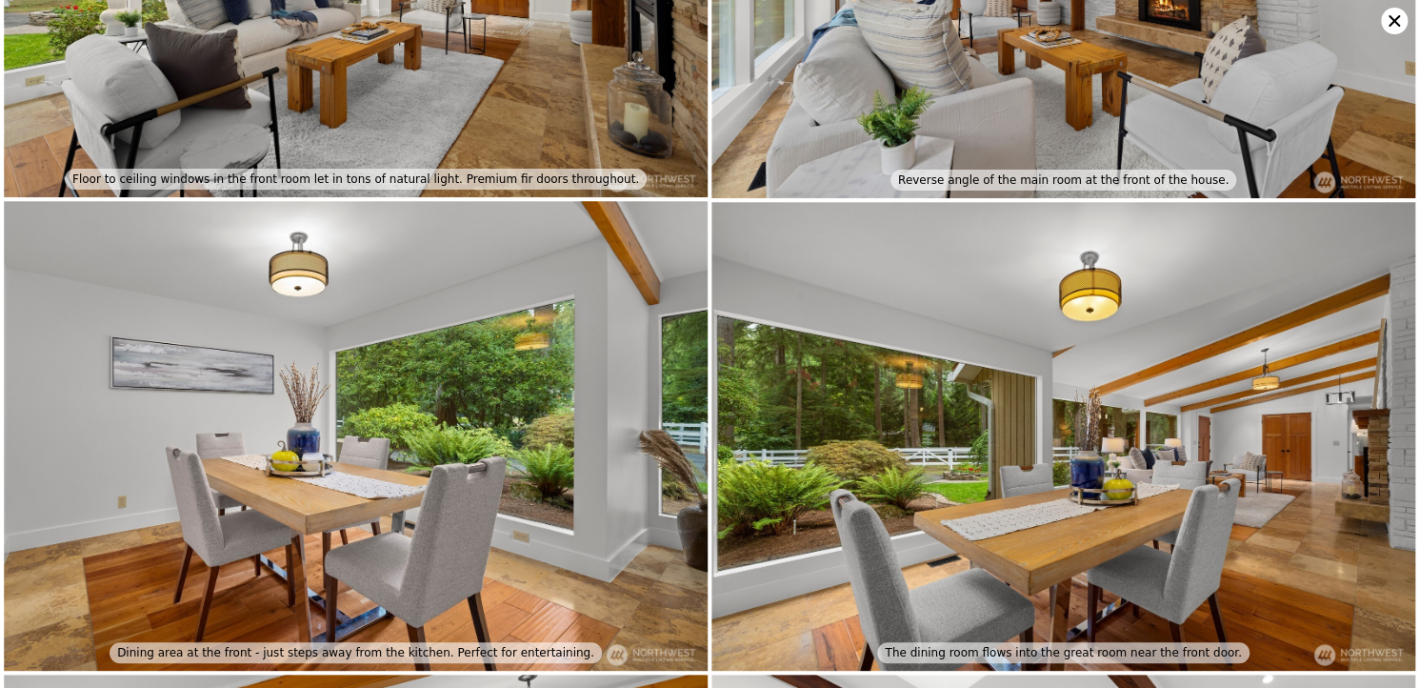
scroll to position [1872, 0]
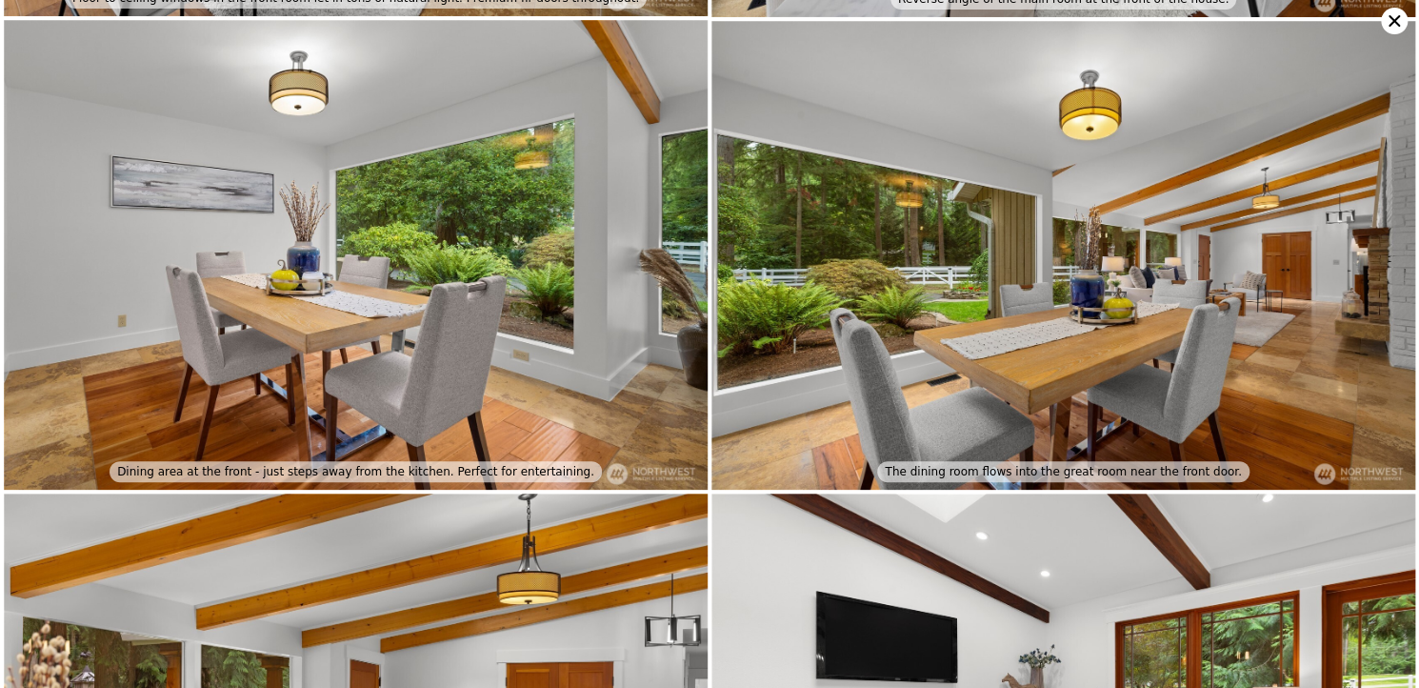
click at [1390, 23] on icon at bounding box center [1394, 21] width 27 height 27
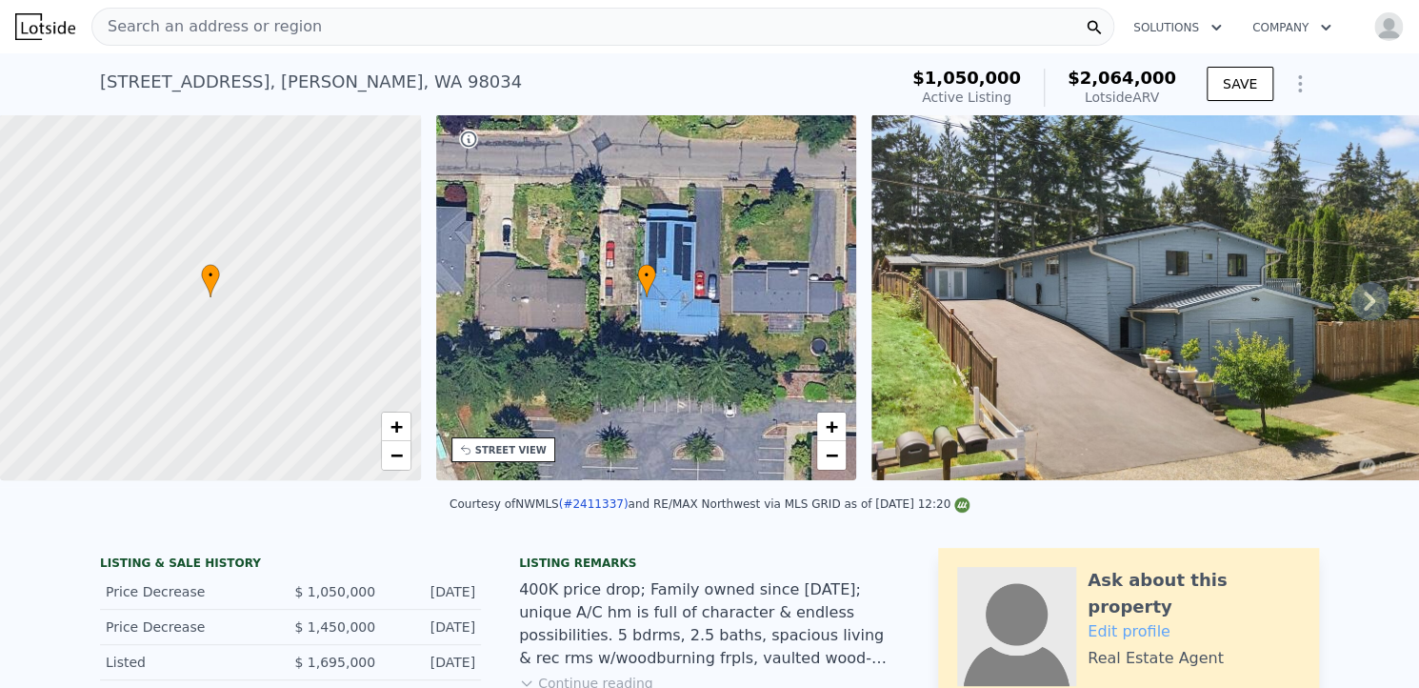
click at [1364, 311] on icon at bounding box center [1369, 300] width 11 height 19
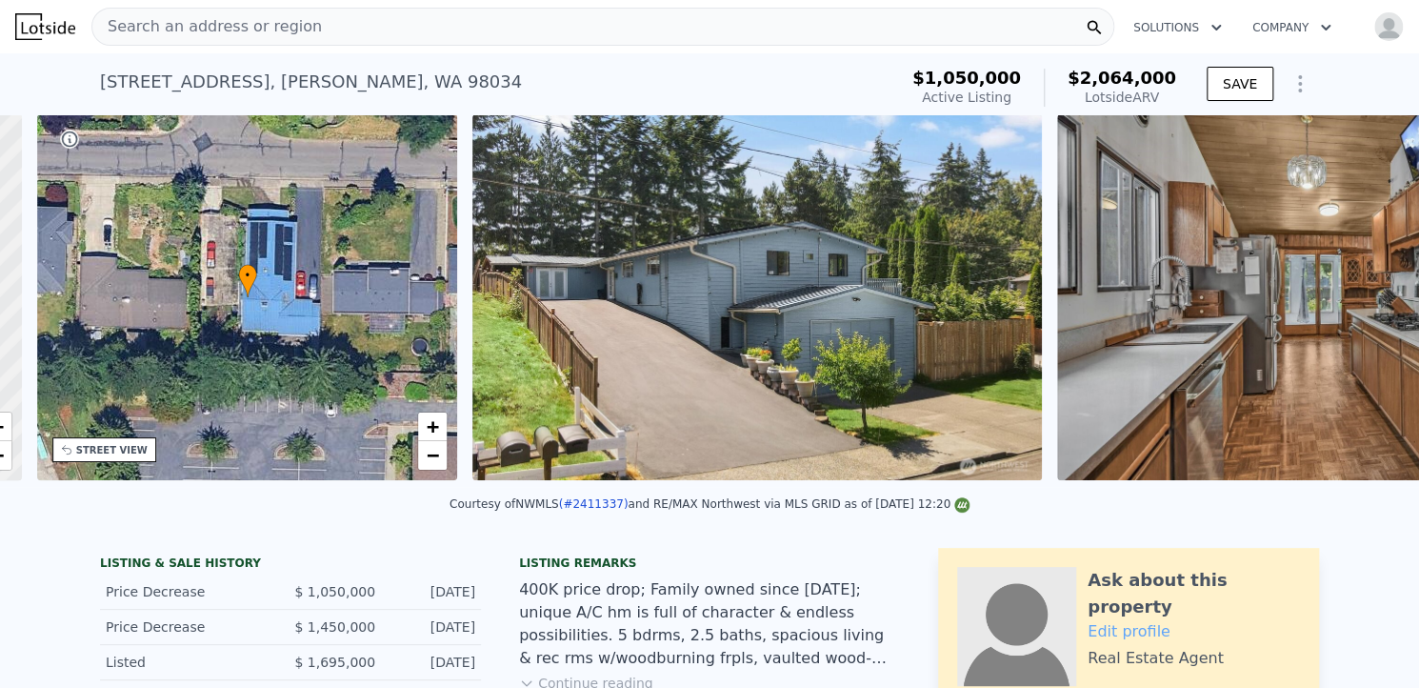
scroll to position [0, 443]
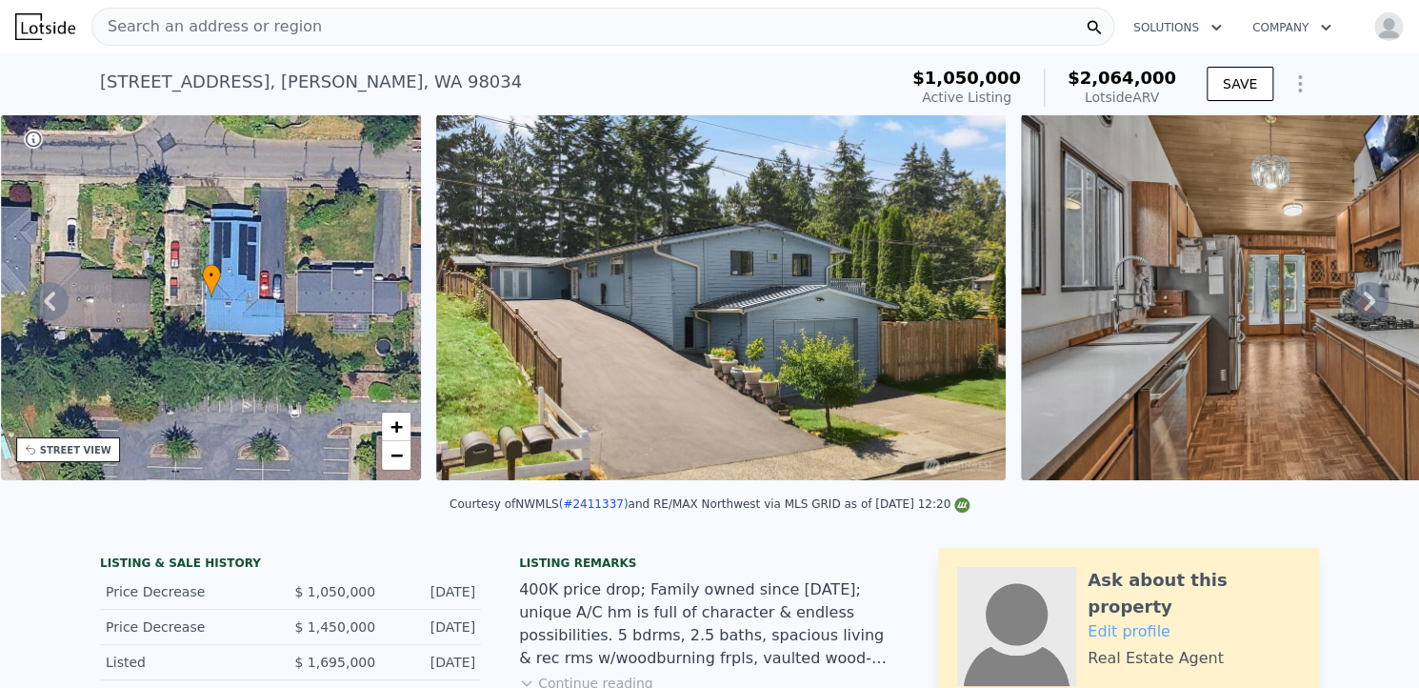
click at [1364, 311] on icon at bounding box center [1369, 300] width 11 height 19
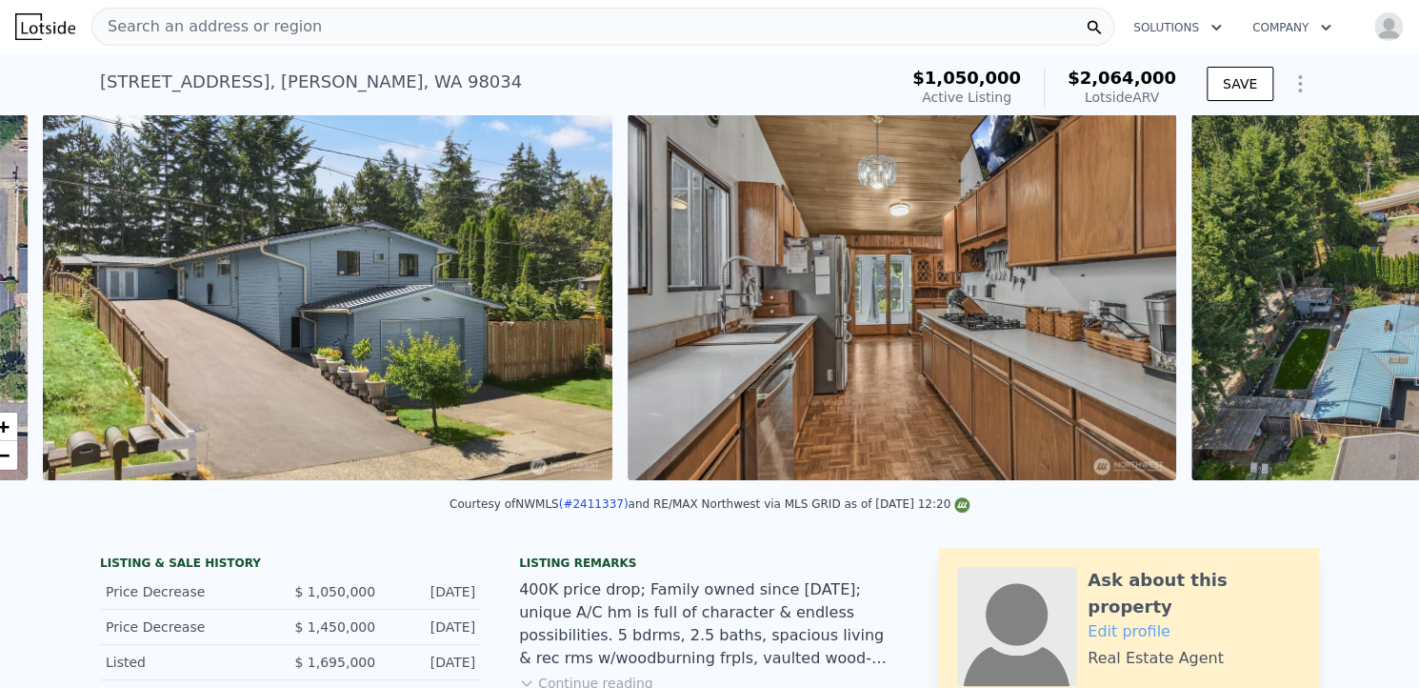
scroll to position [0, 872]
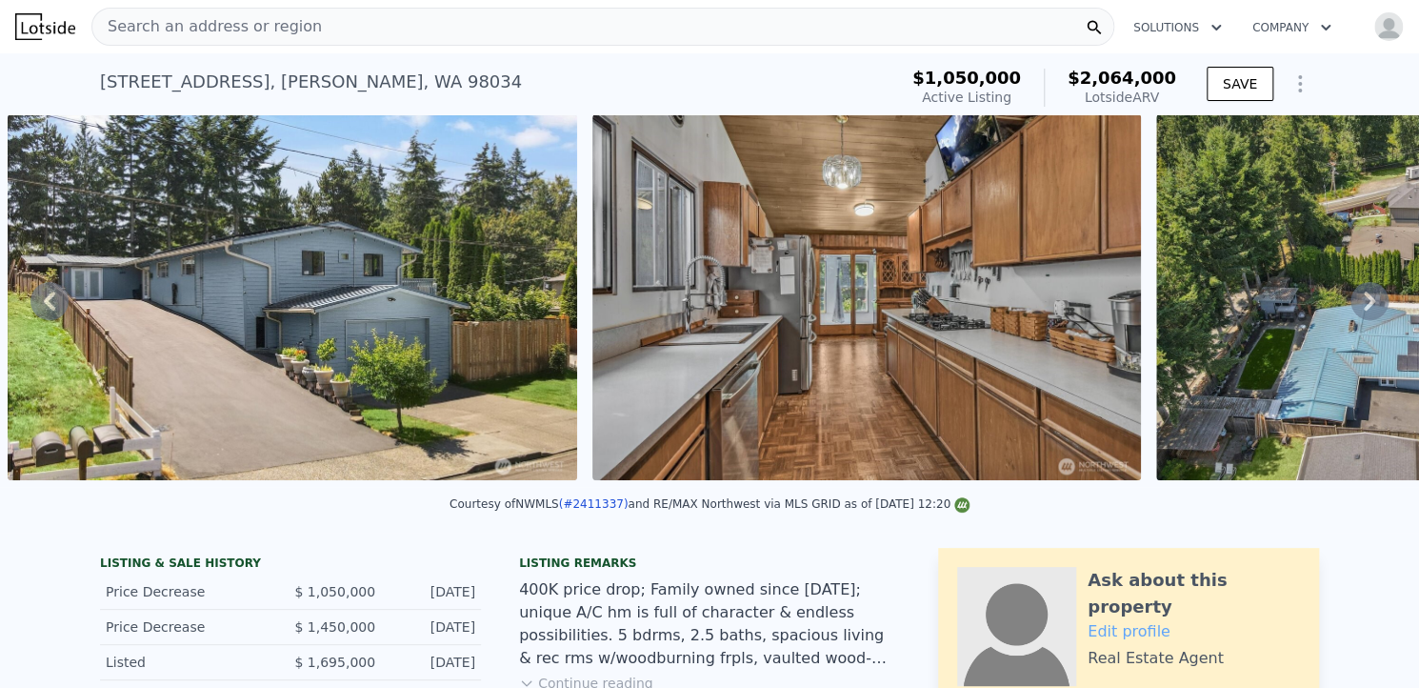
click at [1364, 311] on icon at bounding box center [1369, 300] width 11 height 19
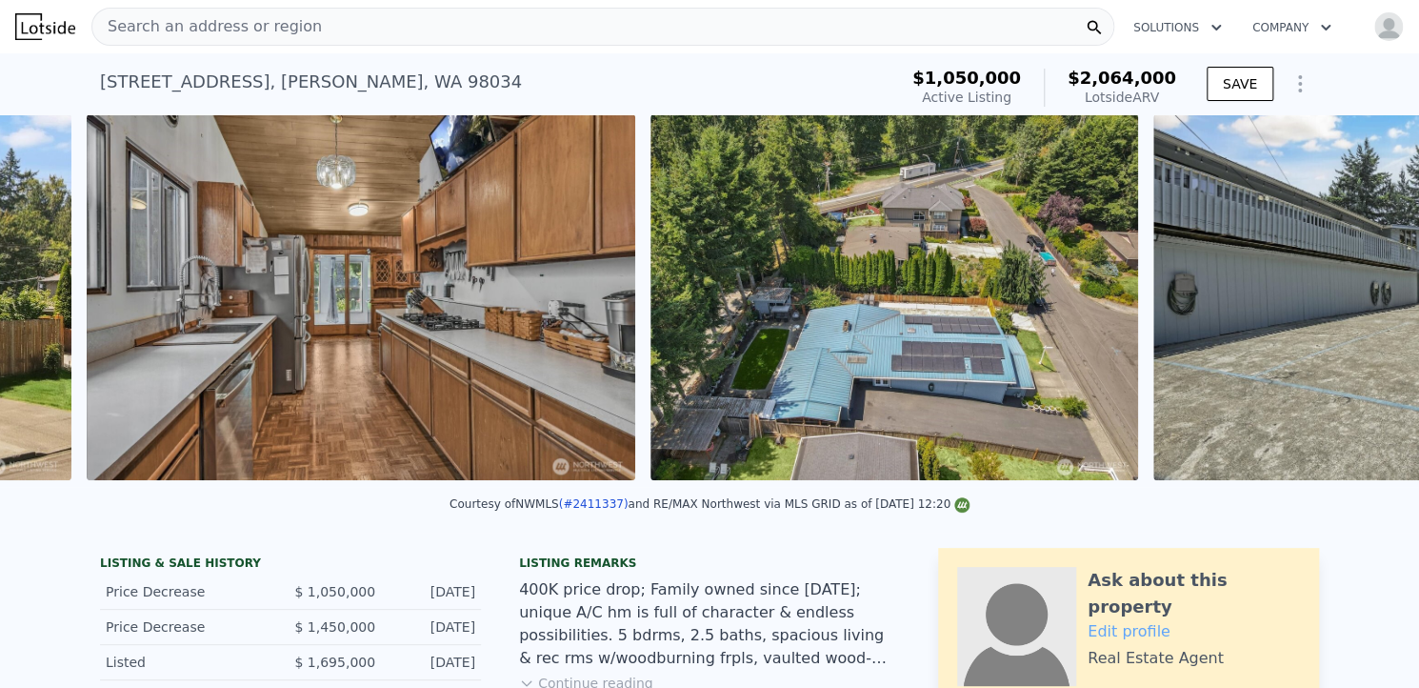
scroll to position [0, 1456]
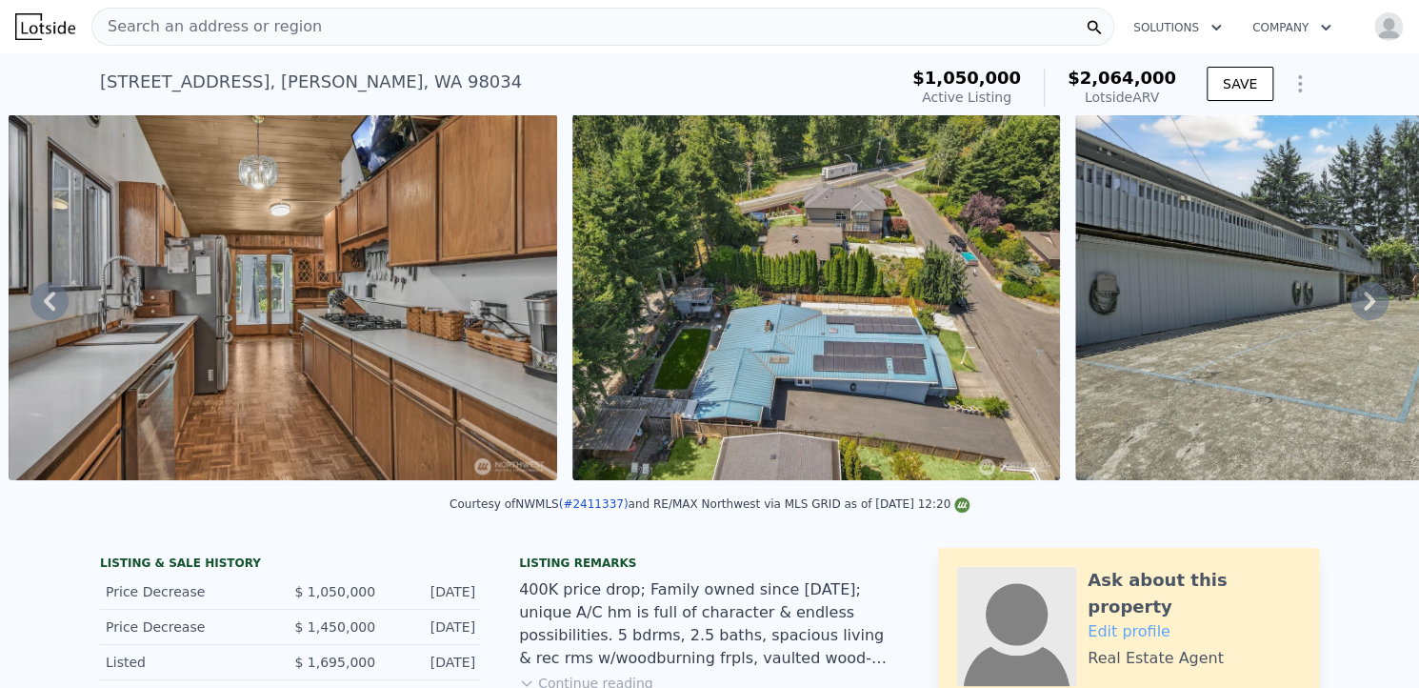
click at [1364, 311] on icon at bounding box center [1369, 300] width 11 height 19
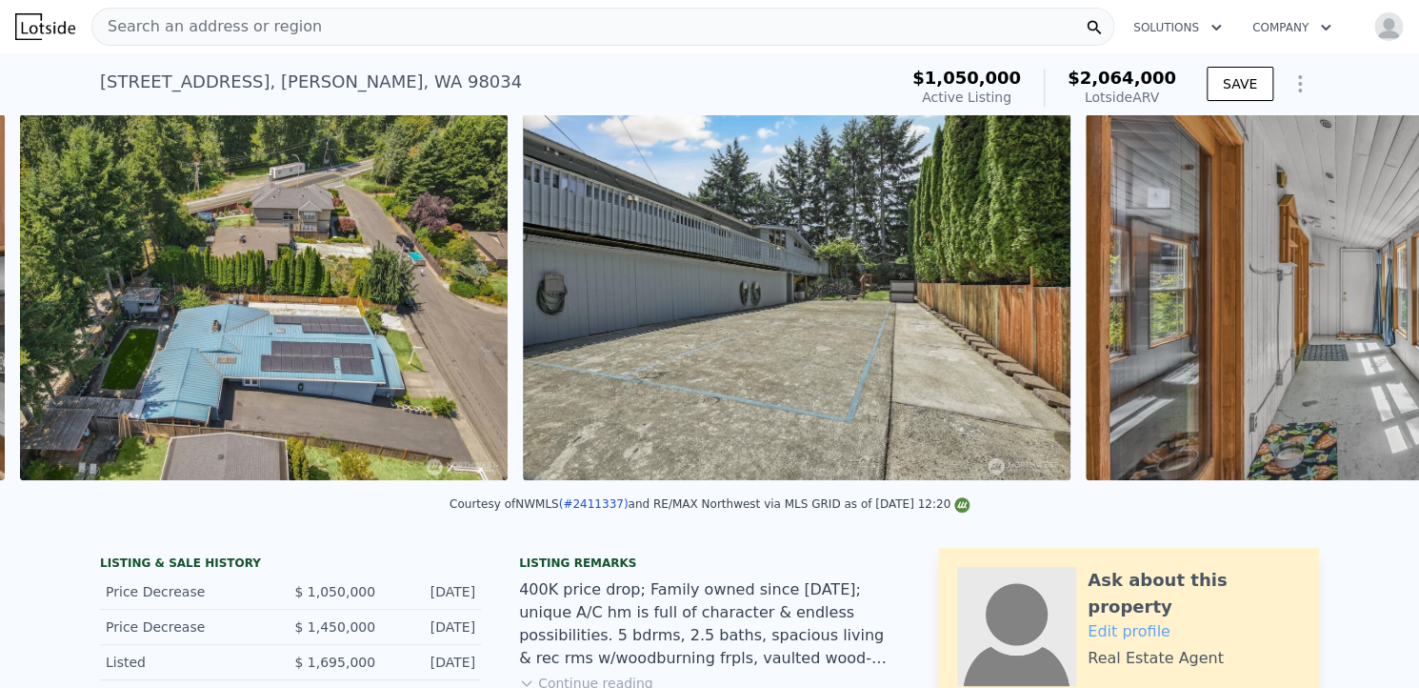
scroll to position [0, 2019]
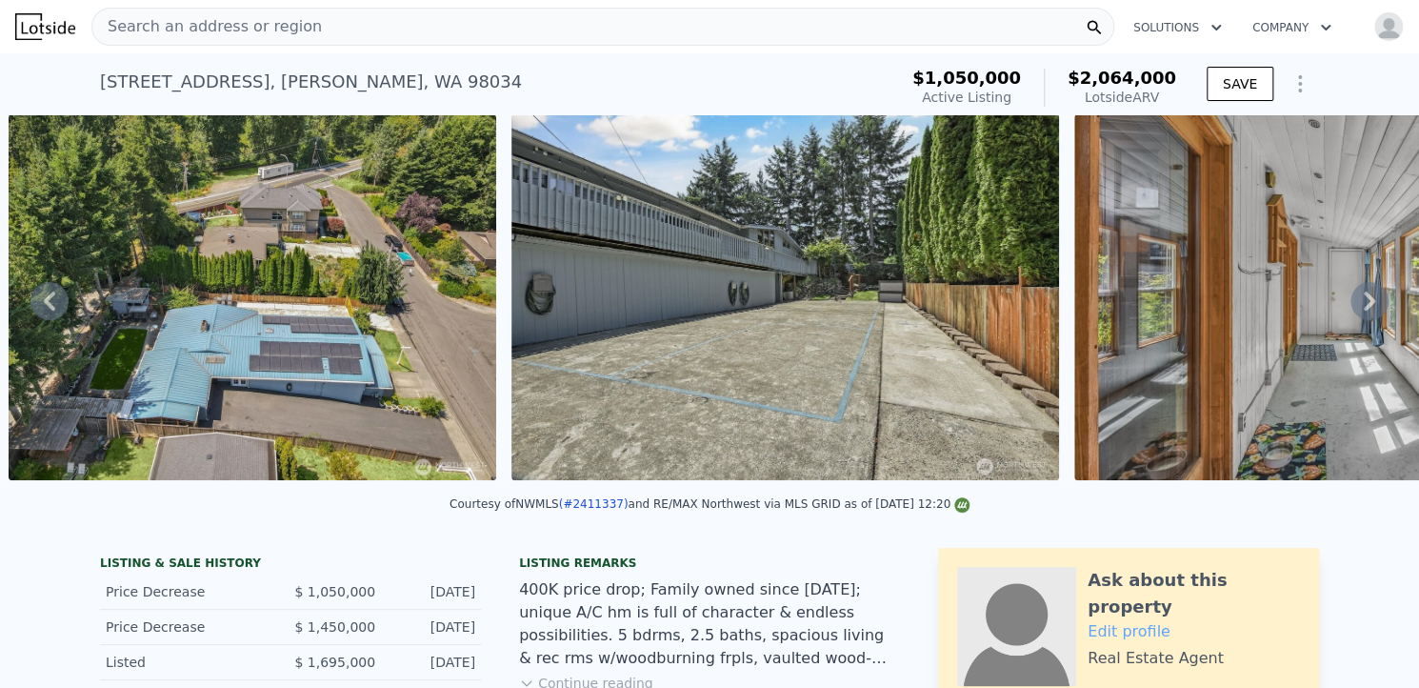
click at [1364, 311] on icon at bounding box center [1369, 300] width 11 height 19
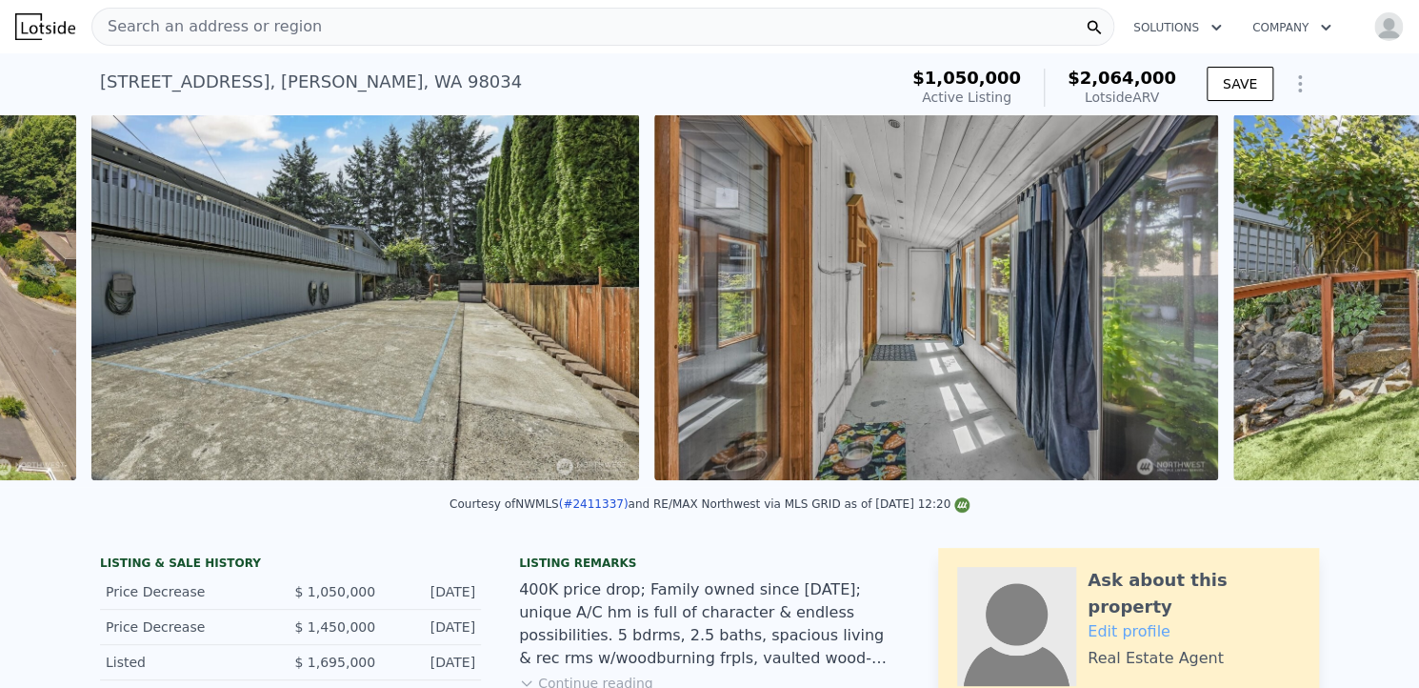
scroll to position [0, 2522]
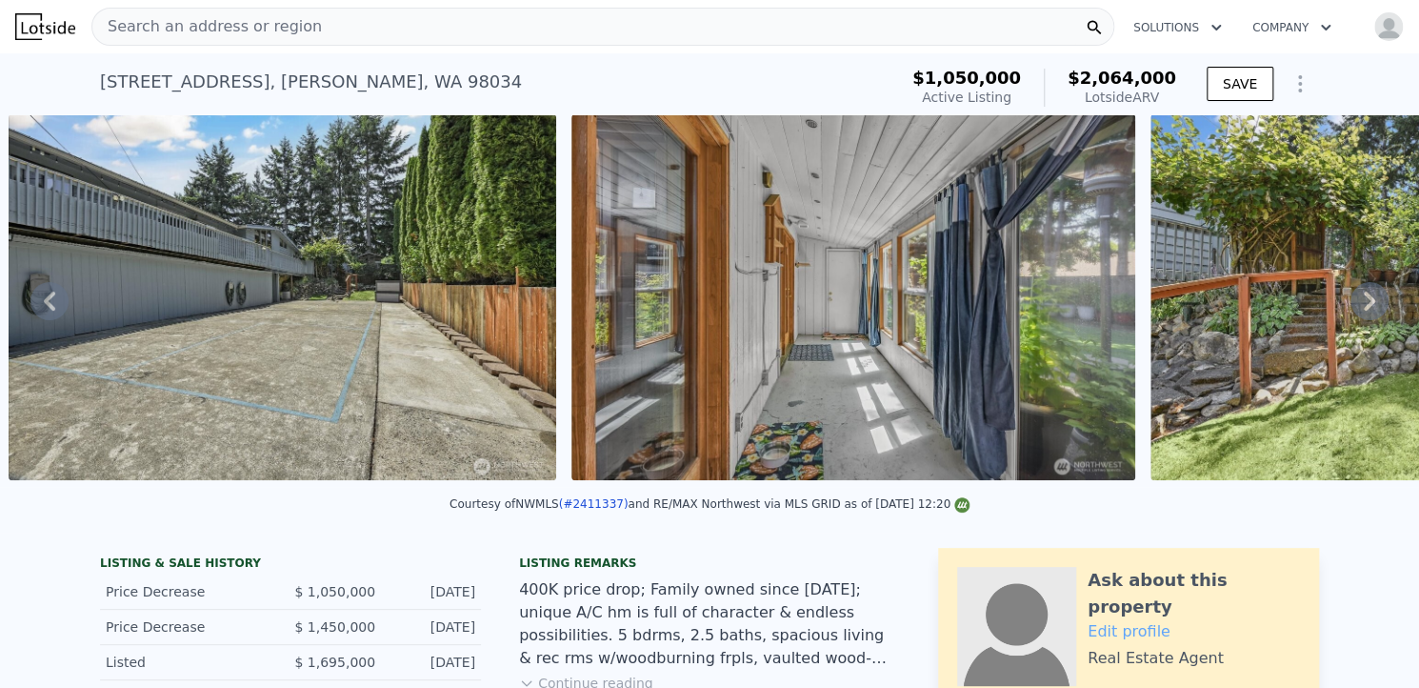
click at [1356, 311] on div "• + − • + − STREET VIEW Loading... SATELLITE VIEW" at bounding box center [709, 300] width 1419 height 372
click at [1354, 306] on icon at bounding box center [1370, 301] width 38 height 38
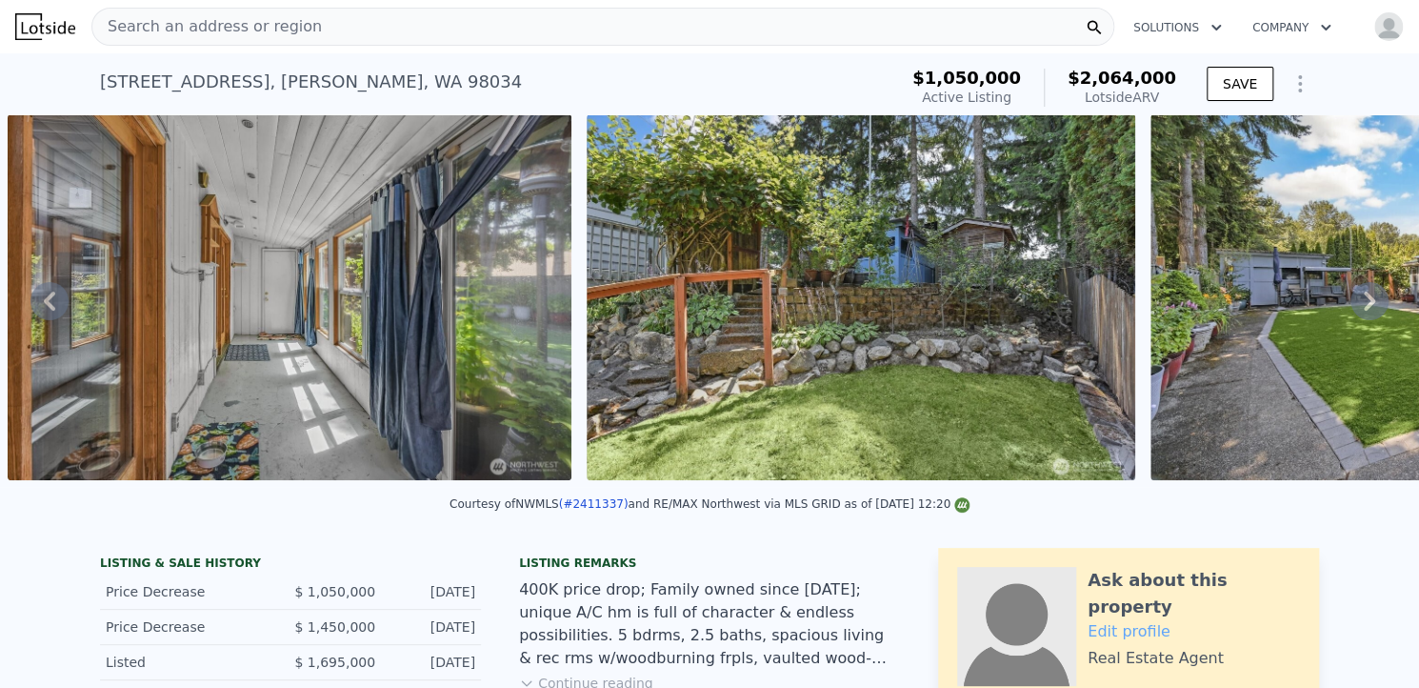
click at [1354, 306] on icon at bounding box center [1370, 301] width 38 height 38
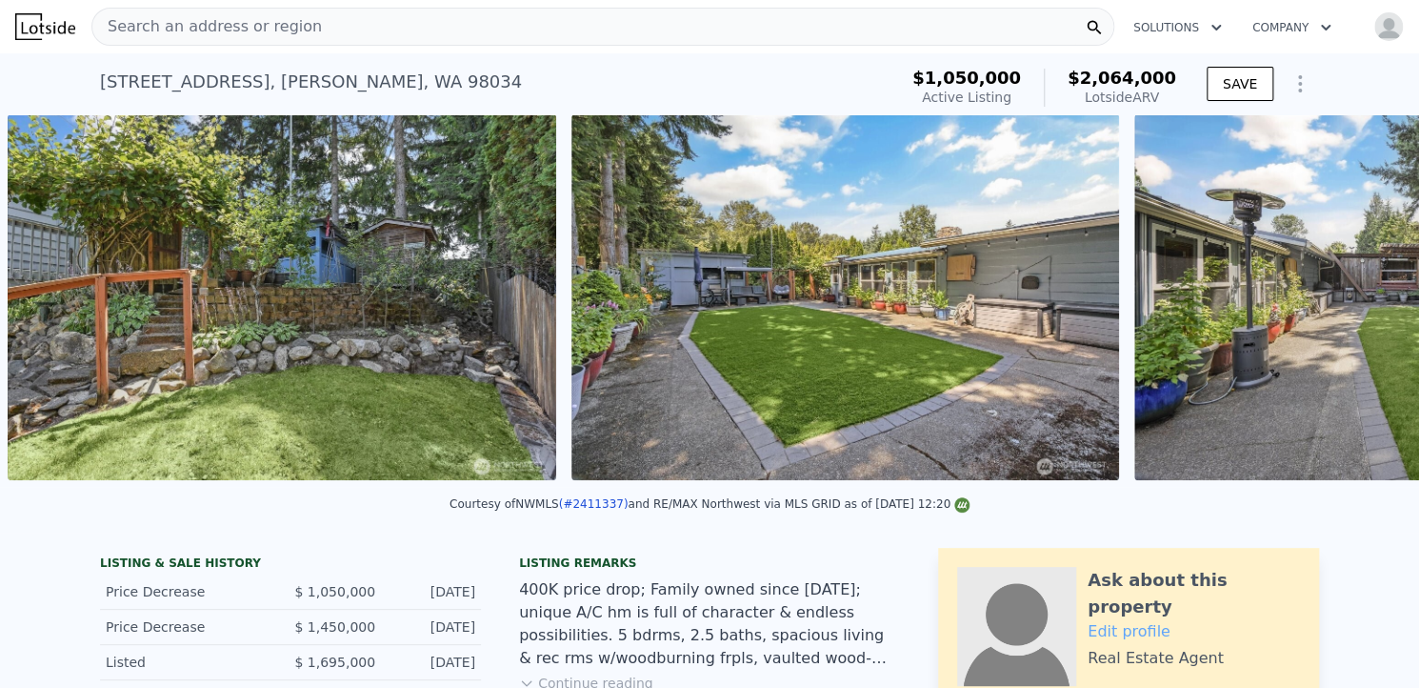
scroll to position [0, 3665]
click at [1354, 306] on div "• + − • + − STREET VIEW Loading... SATELLITE VIEW" at bounding box center [709, 300] width 1419 height 372
click at [589, 511] on link "(#2411337)" at bounding box center [594, 503] width 70 height 13
click at [588, 511] on link "(#2411337)" at bounding box center [594, 503] width 70 height 13
drag, startPoint x: 594, startPoint y: 516, endPoint x: 553, endPoint y: 512, distance: 41.2
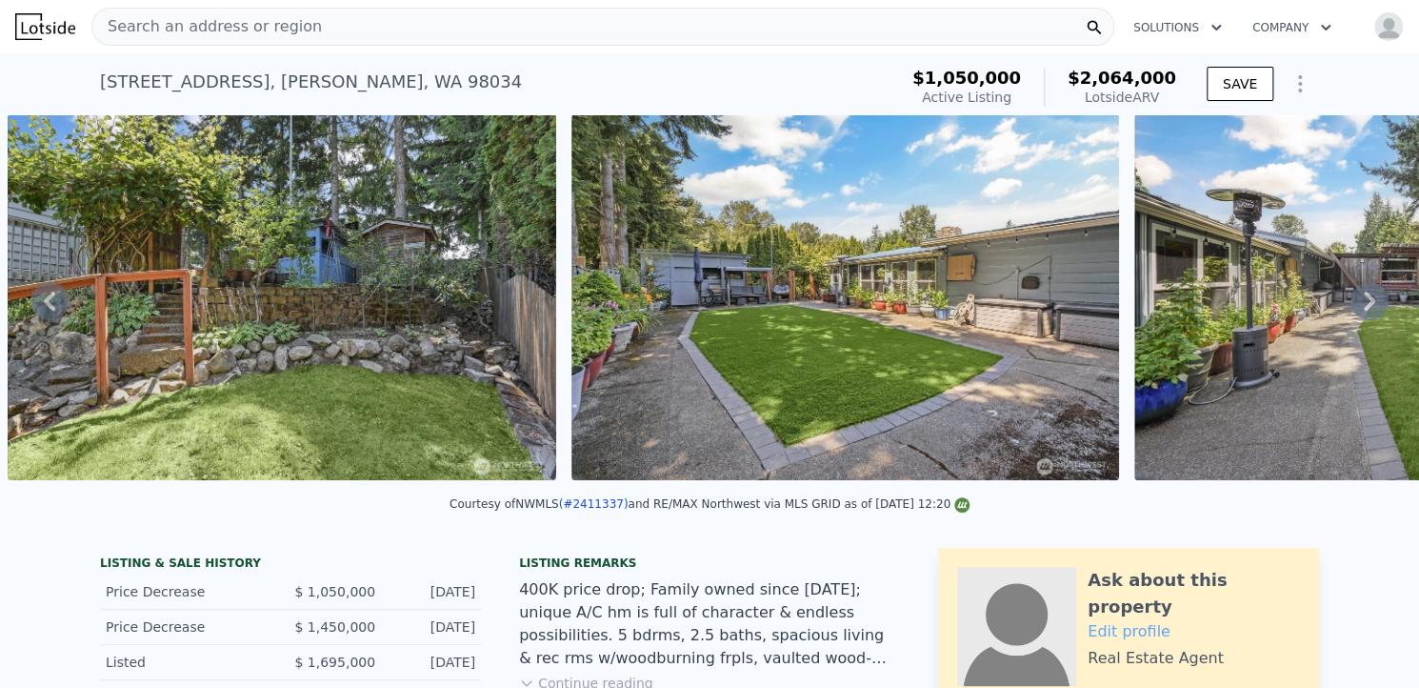
click at [553, 511] on div "Courtesy of NWMLS (#2411337) and RE/MAX Northwest via MLS GRID as of [DATE] 12:…" at bounding box center [710, 503] width 520 height 13
drag, startPoint x: 554, startPoint y: 519, endPoint x: 629, endPoint y: 521, distance: 74.3
click at [629, 511] on div "Courtesy of NWMLS (#2411337) and RE/MAX Northwest via MLS GRID as of [DATE] 12:…" at bounding box center [710, 503] width 520 height 13
copy div "LS (#2411337)"
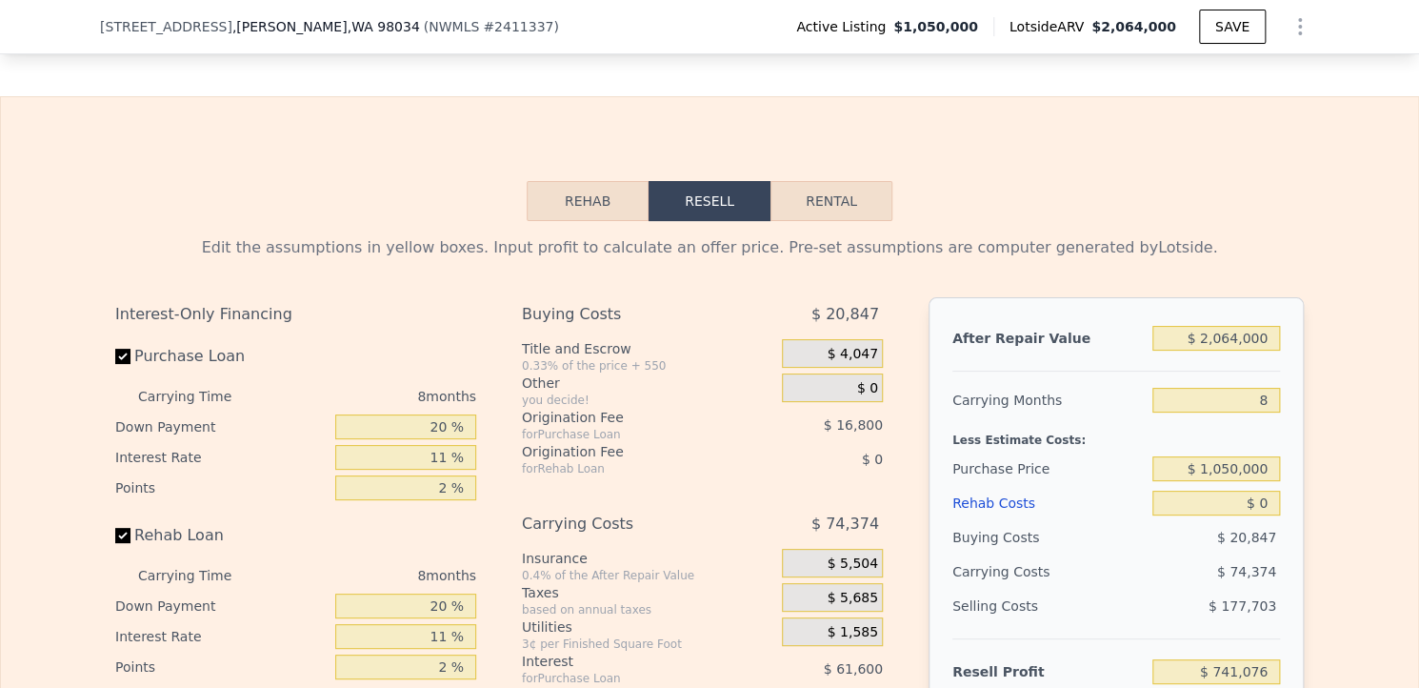
scroll to position [3524, 0]
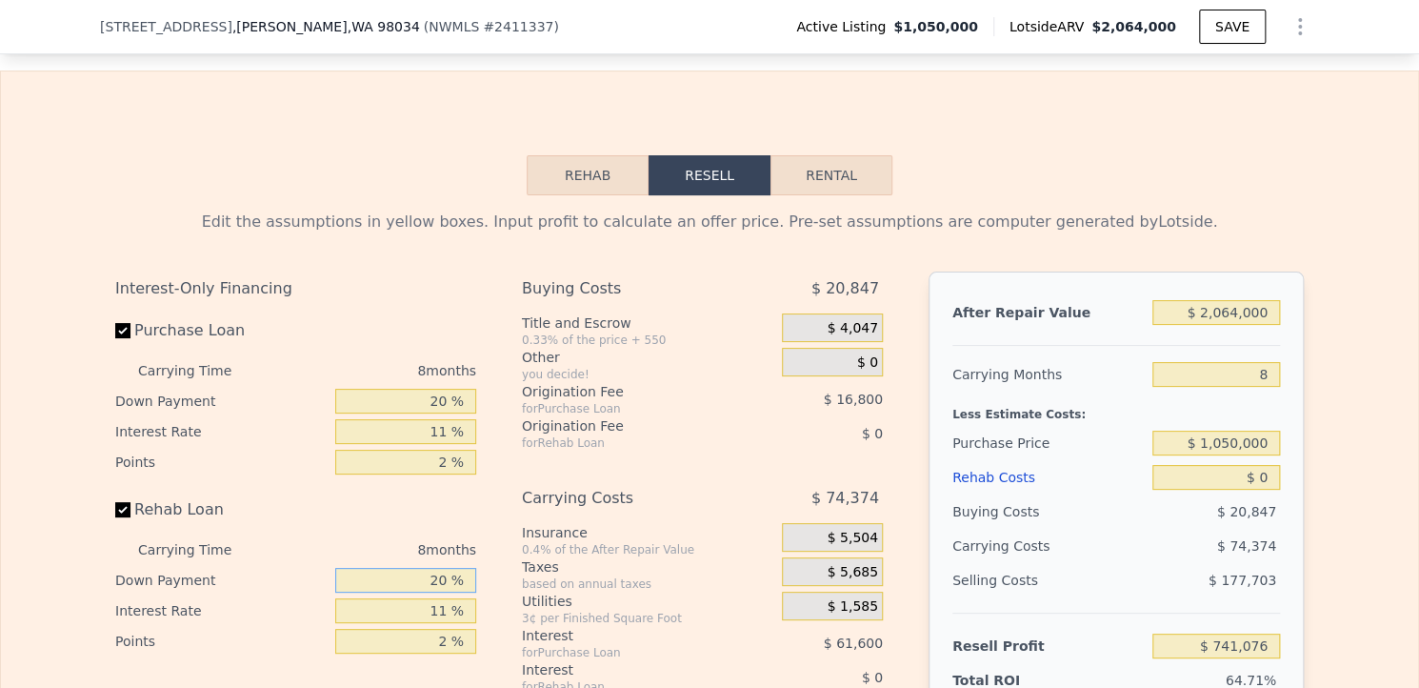
click at [438, 568] on input "20 %" at bounding box center [405, 580] width 141 height 25
type input "0 %"
click at [431, 389] on input "20 %" at bounding box center [405, 401] width 141 height 25
type input "0 %"
type input "$ 721,476"
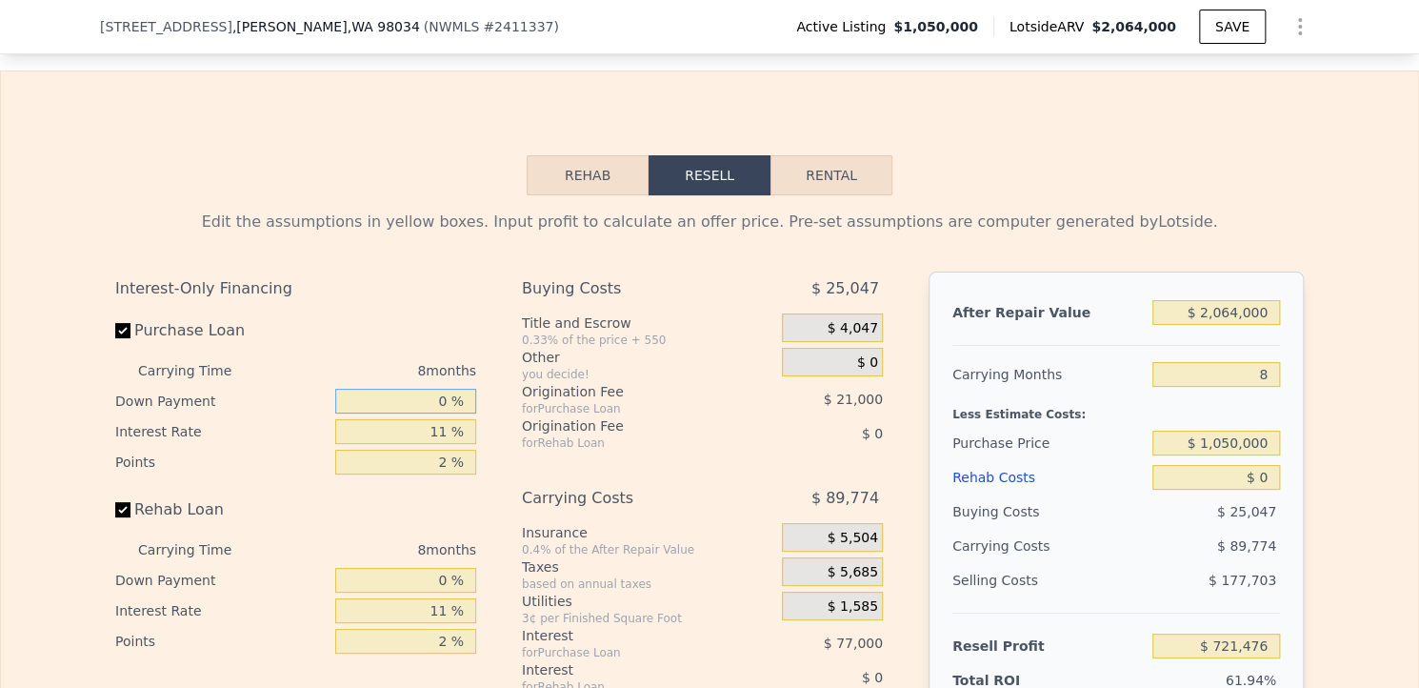
type input "0 %"
click at [439, 419] on input "11 %" at bounding box center [405, 431] width 141 height 25
type input "1 %"
type input "$ 791,476"
type input "15 %"
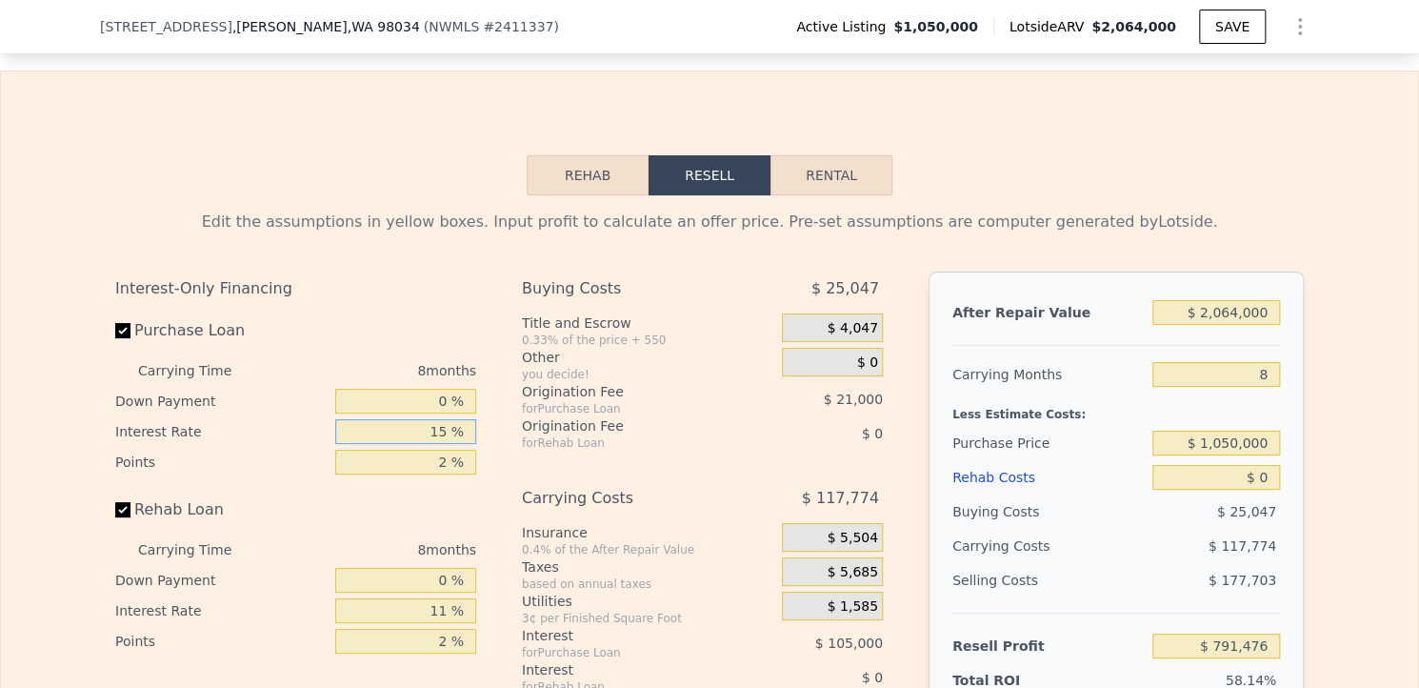
type input "$ 693,476"
type input "15 %"
click at [440, 598] on input "11 %" at bounding box center [405, 610] width 141 height 25
type input "15 %"
type input "3"
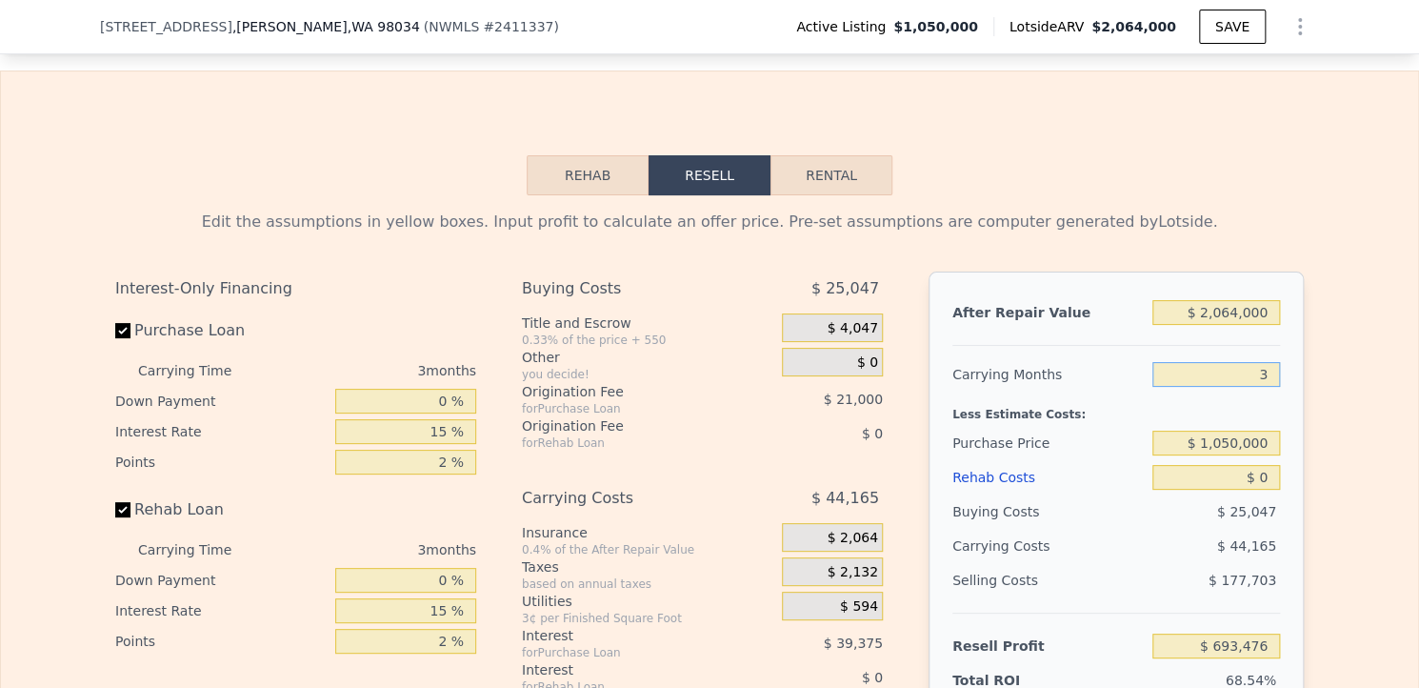
type input "$ 767,085"
type input "3"
click at [1261, 465] on input "$ 0" at bounding box center [1217, 477] width 128 height 25
type input "$ 100"
type input "$ 766,980"
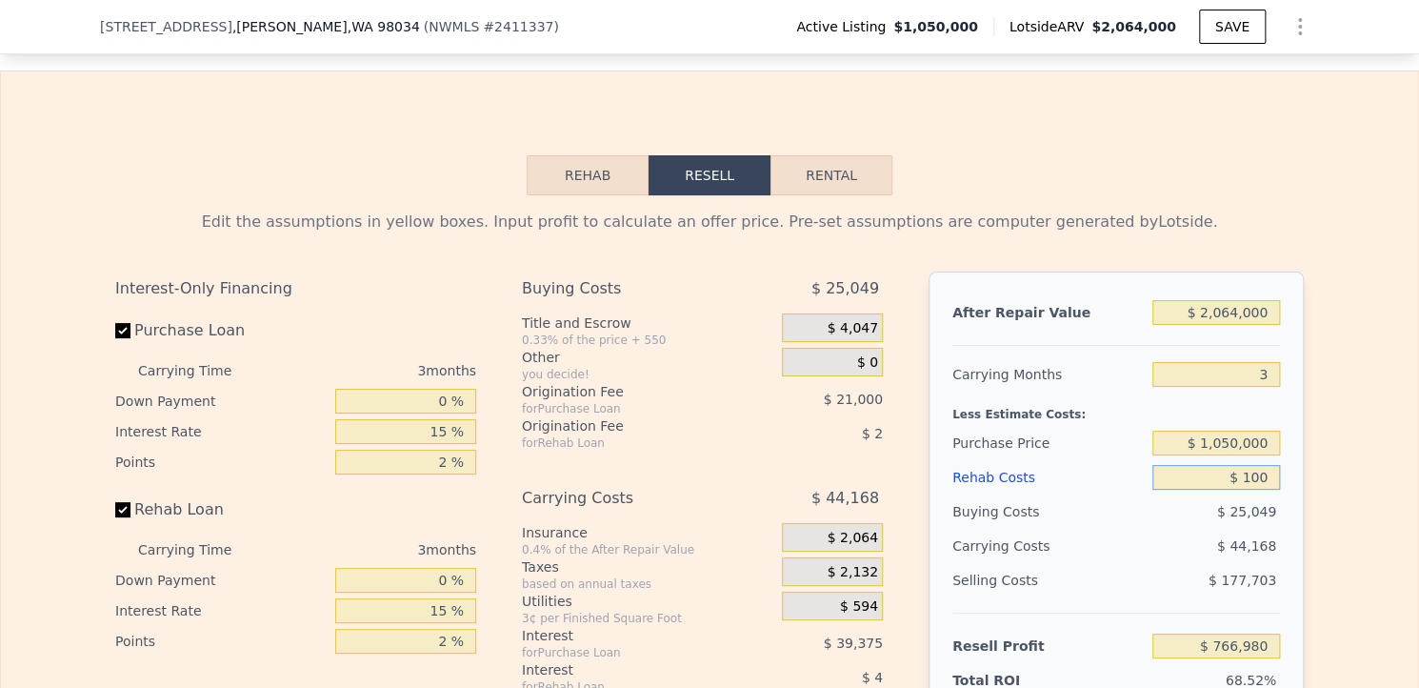
type input "$ 1,000"
type input "$ 766,029"
type input "$ 10,000"
type input "$ 756,510"
type input "$ 100,000"
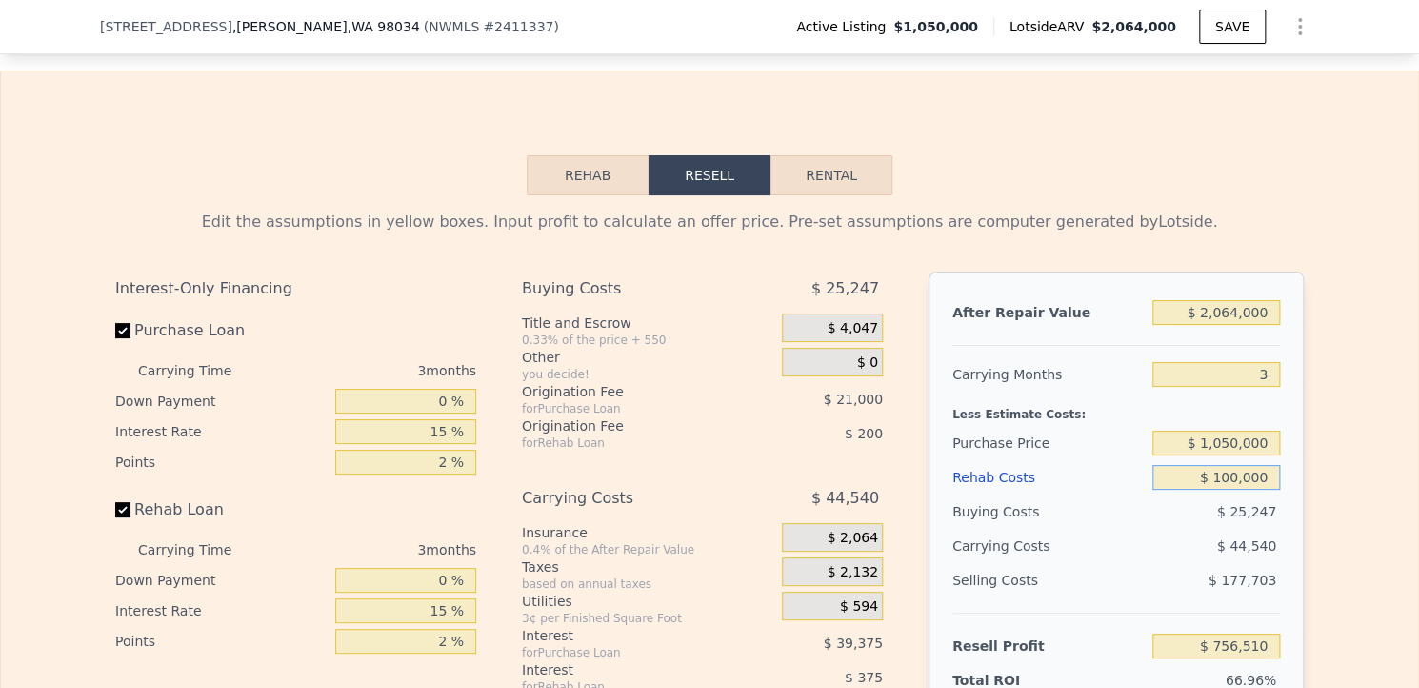
type input "$ 661,335"
type input "$ 100,000"
click at [1264, 362] on input "3" at bounding box center [1217, 374] width 128 height 25
type input "1"
type input "$ 693,278"
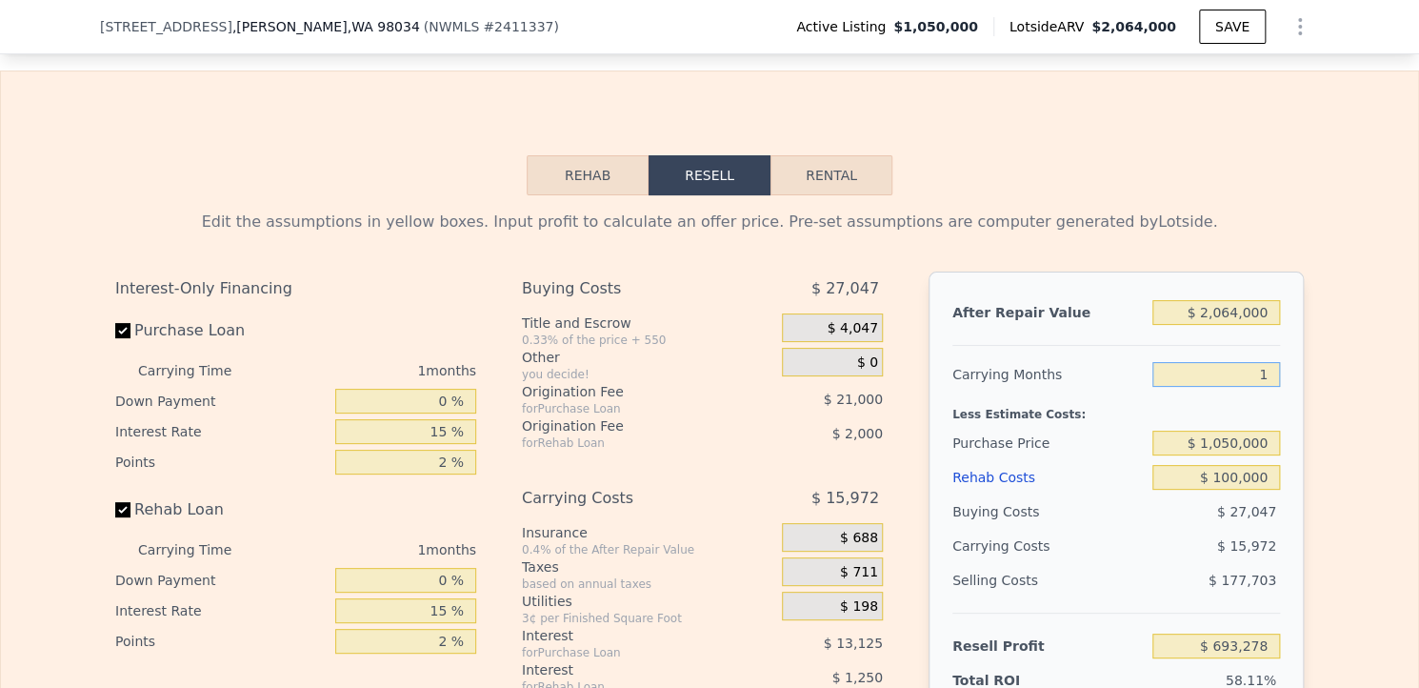
type input "1"
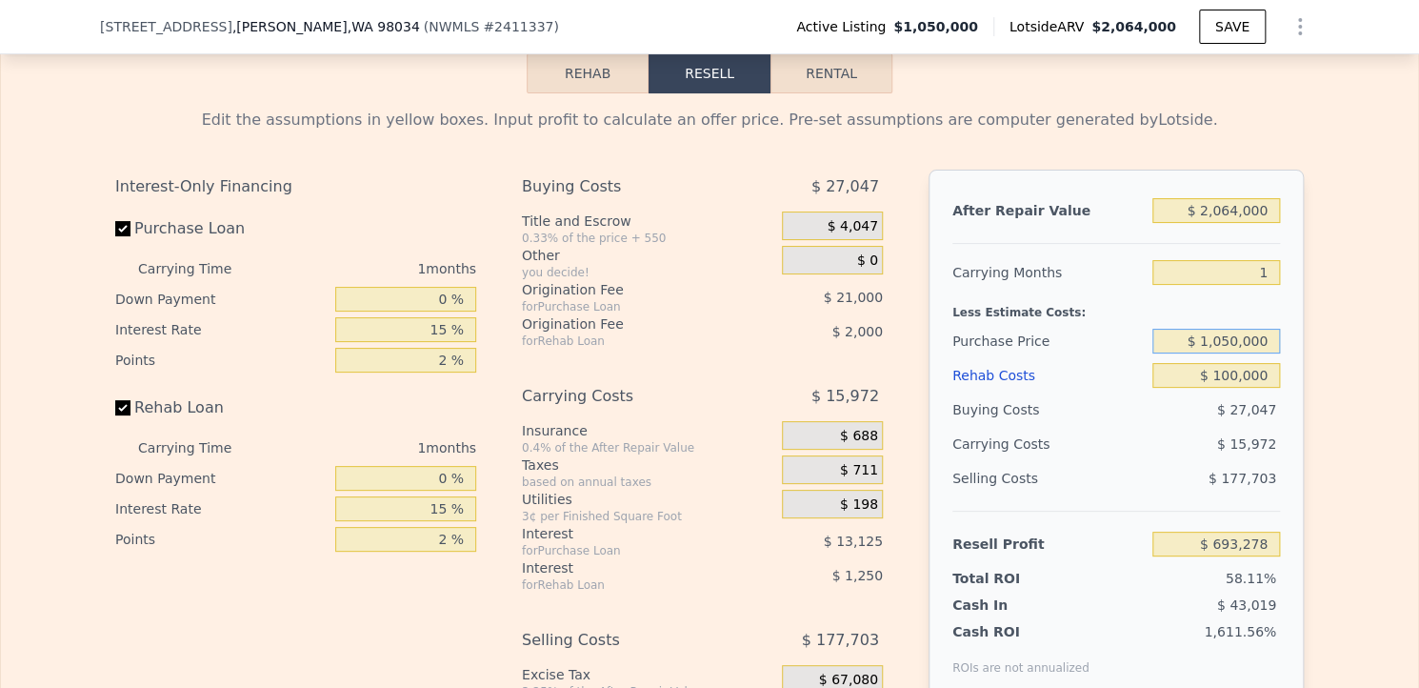
scroll to position [3624, 0]
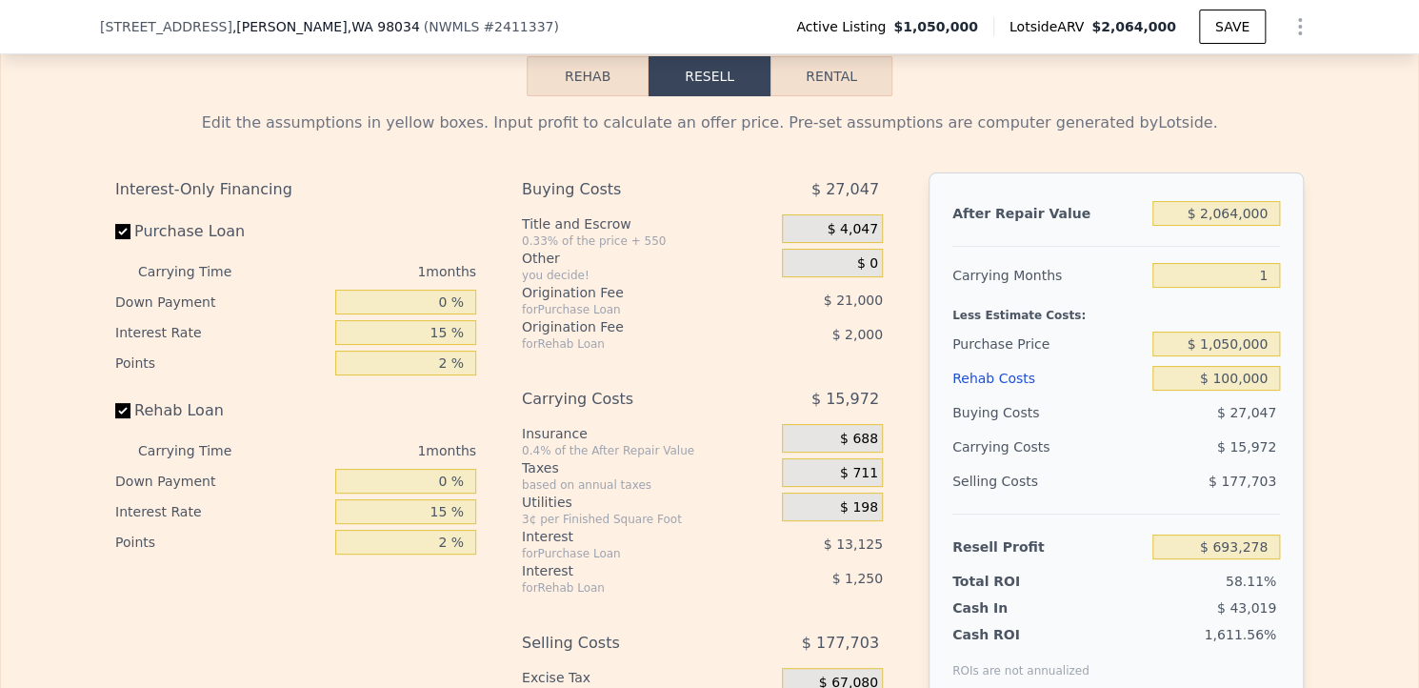
click at [1323, 423] on div "Edit the assumptions in yellow boxes. Input profit to calculate an offer price.…" at bounding box center [709, 450] width 1417 height 709
